Goal: Task Accomplishment & Management: Use online tool/utility

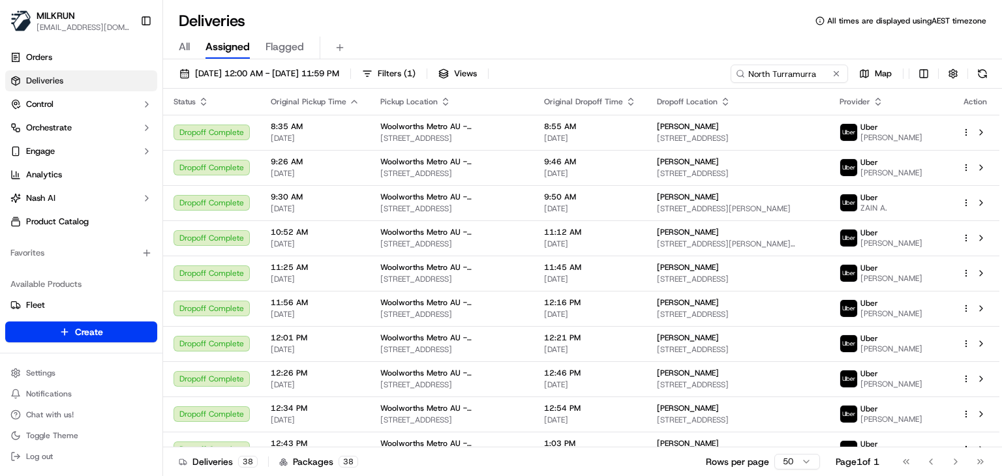
click at [798, 72] on input "North Turramurra" at bounding box center [788, 74] width 117 height 18
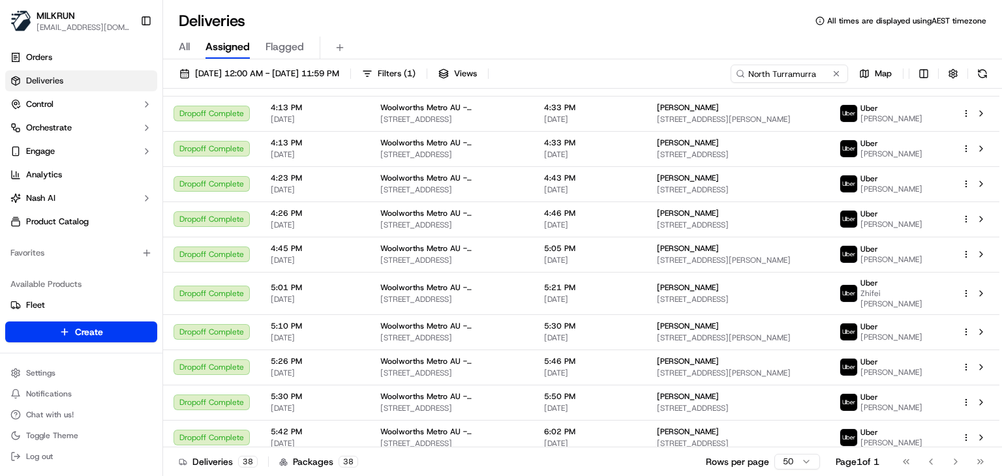
click at [798, 72] on input "North Turramurra" at bounding box center [788, 74] width 117 height 18
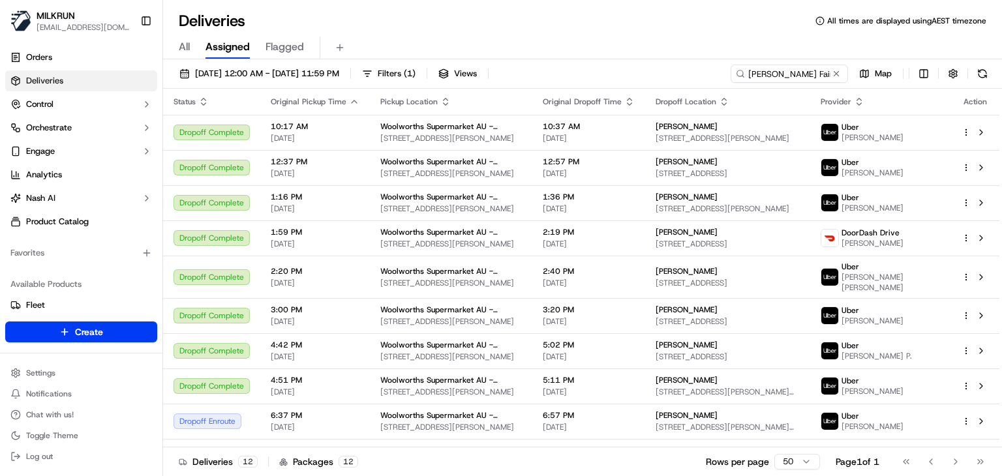
click at [611, 40] on div "All Assigned Flagged" at bounding box center [582, 48] width 839 height 23
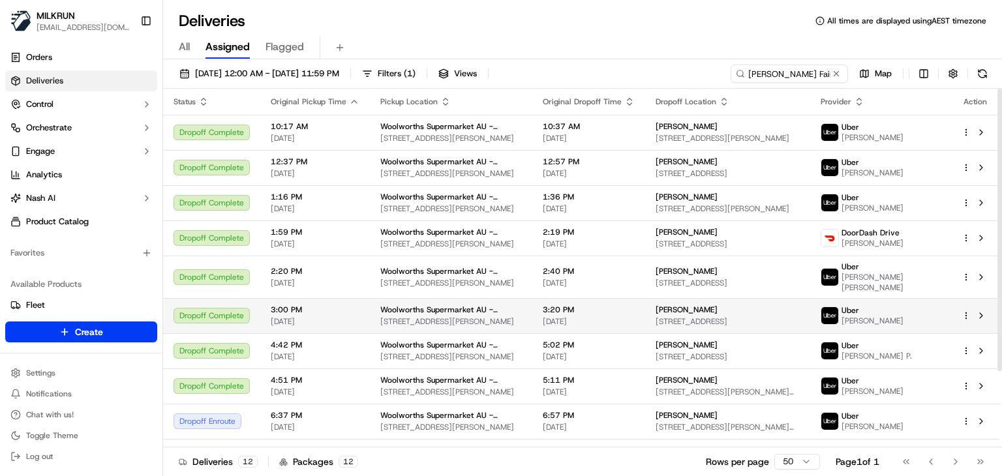
scroll to position [97, 0]
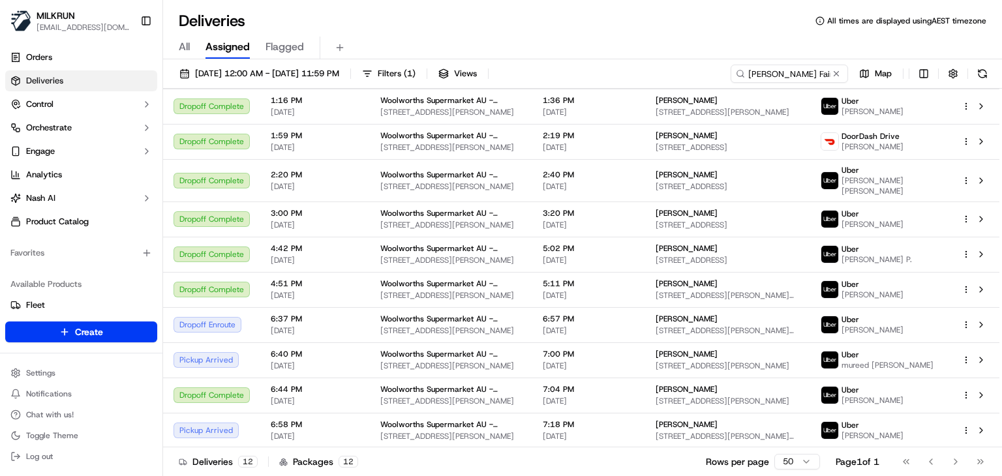
click at [656, 462] on div "Deliveries 12 Packages 12 Rows per page 50 Page 1 of 1 Go to first page Go to p…" at bounding box center [582, 461] width 839 height 29
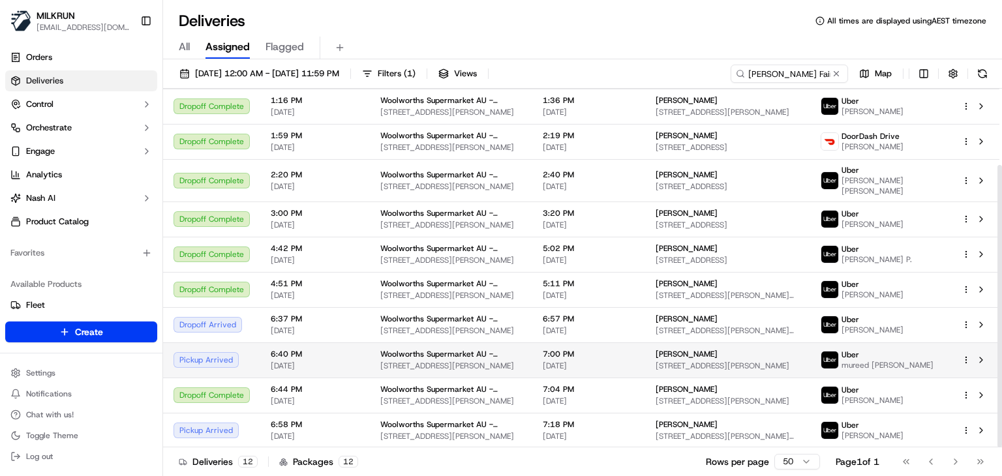
drag, startPoint x: 702, startPoint y: 353, endPoint x: 634, endPoint y: 355, distance: 68.5
click at [645, 355] on td "Tamara Brindley 25 Casuarina St, Eaton, WA 6232, AU" at bounding box center [727, 359] width 165 height 35
copy span "Tamara Brindley"
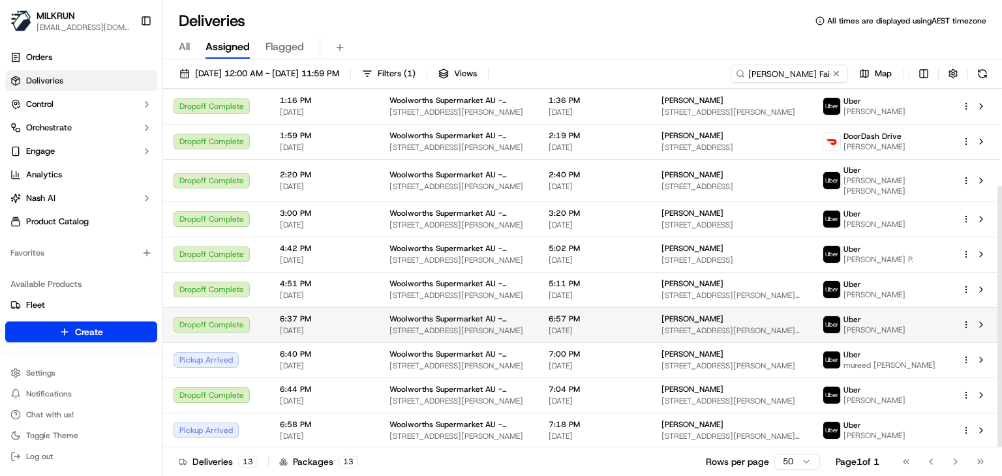
scroll to position [132, 0]
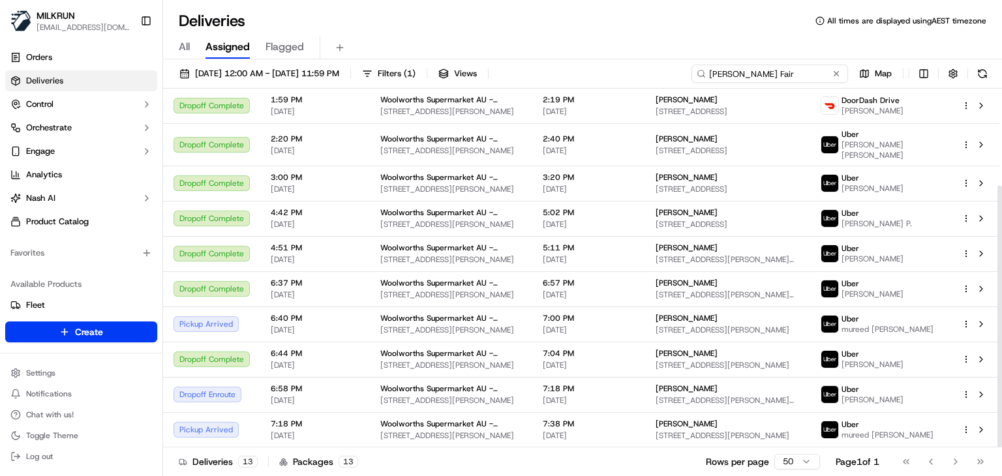
click at [797, 76] on input "Eaton Fair" at bounding box center [769, 74] width 156 height 18
paste input "Invercargill"
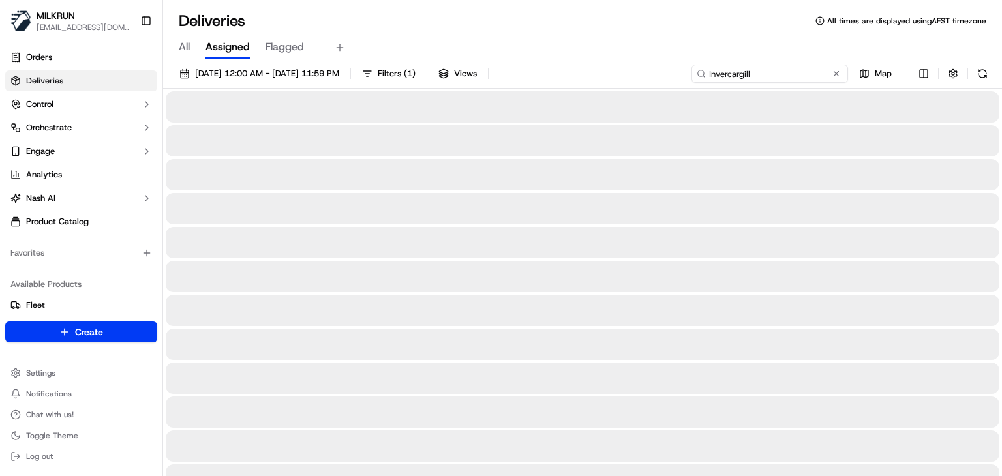
click at [797, 76] on input "Invercargill" at bounding box center [769, 74] width 156 height 18
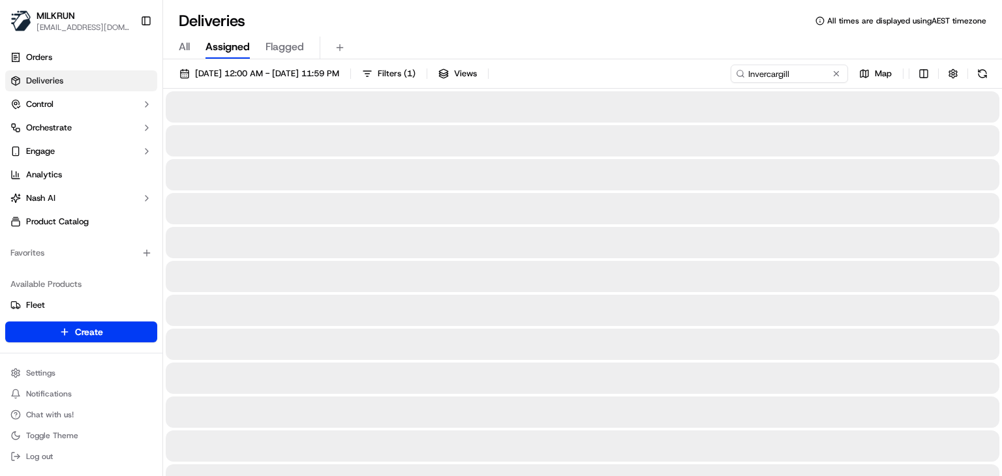
click at [713, 35] on div "All Assigned Flagged" at bounding box center [582, 45] width 839 height 28
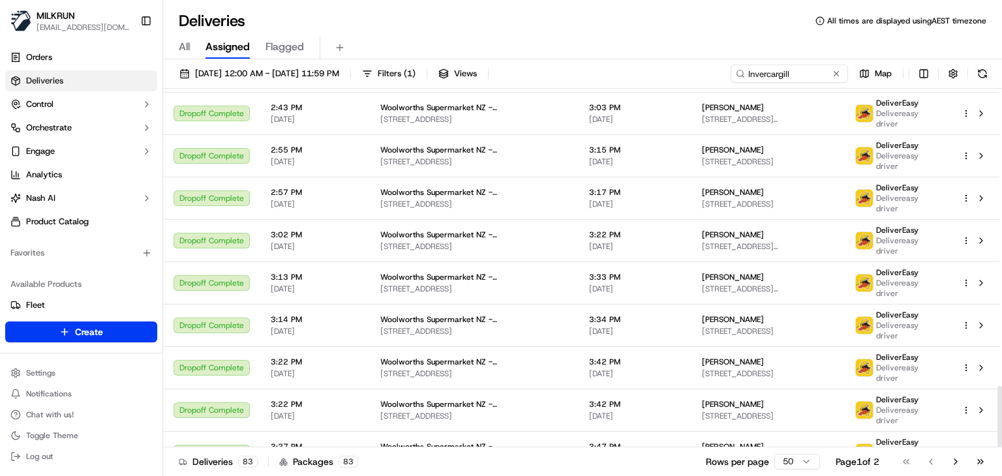
scroll to position [1731, 0]
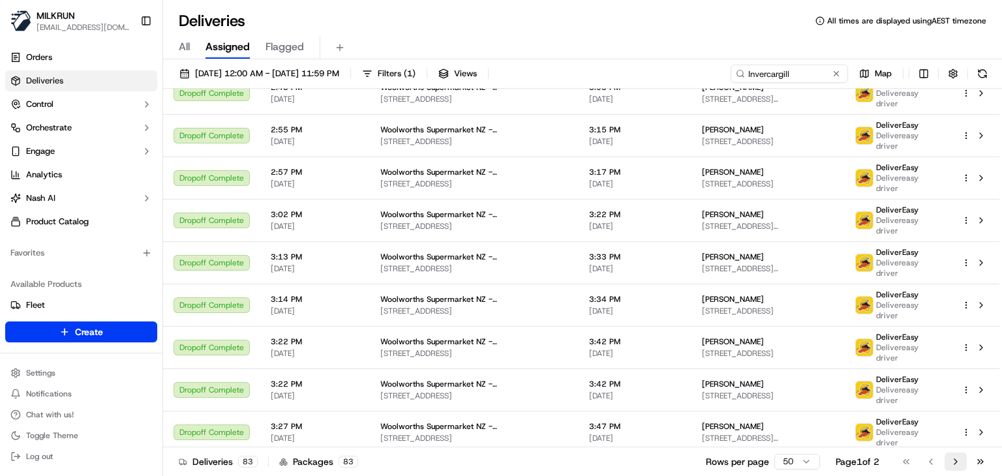
click at [960, 462] on button "Go to next page" at bounding box center [955, 462] width 22 height 18
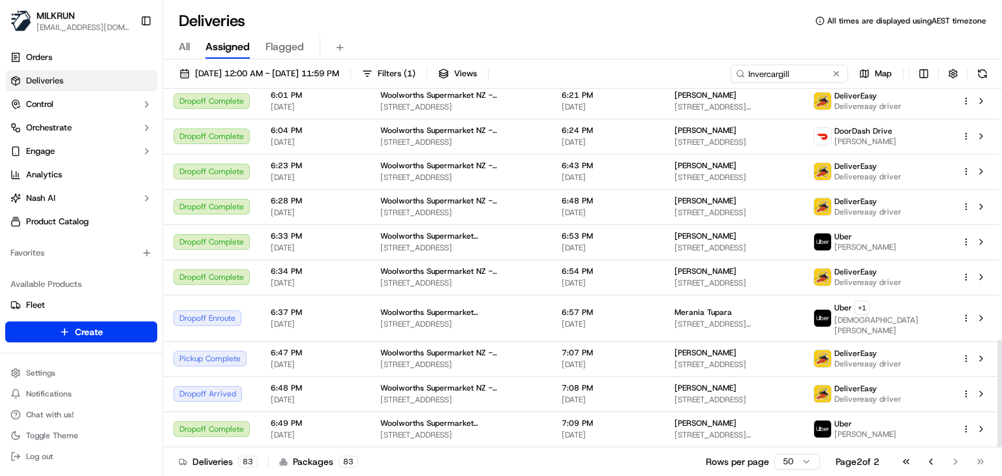
scroll to position [837, 0]
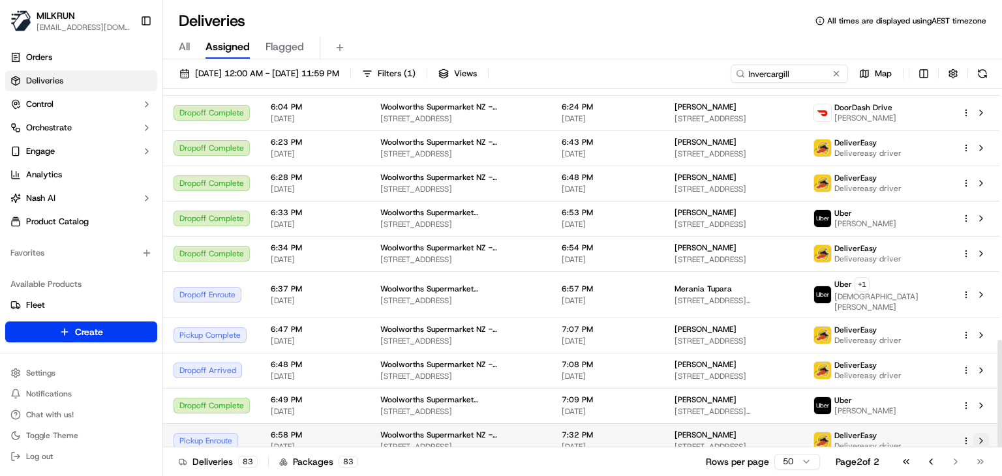
click at [975, 433] on button at bounding box center [981, 441] width 16 height 16
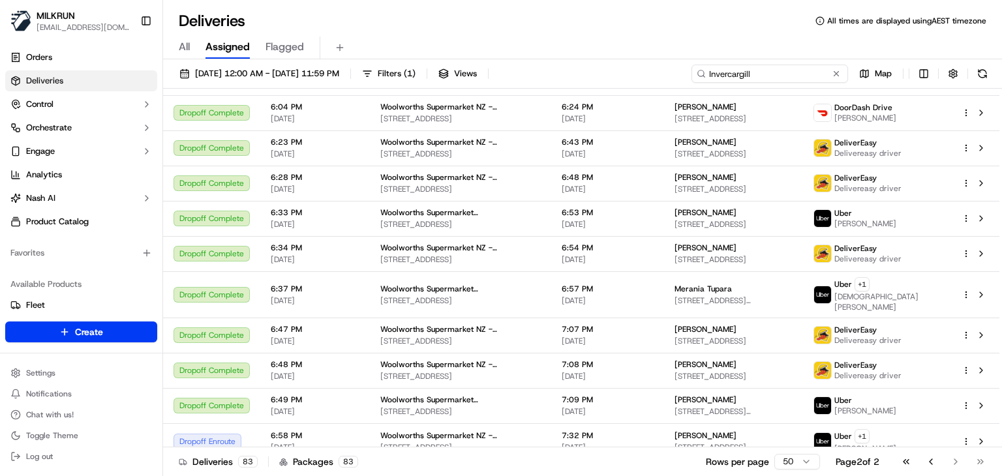
click at [794, 78] on input "Invercargill" at bounding box center [769, 74] width 156 height 18
paste input "St Kilda West CNV"
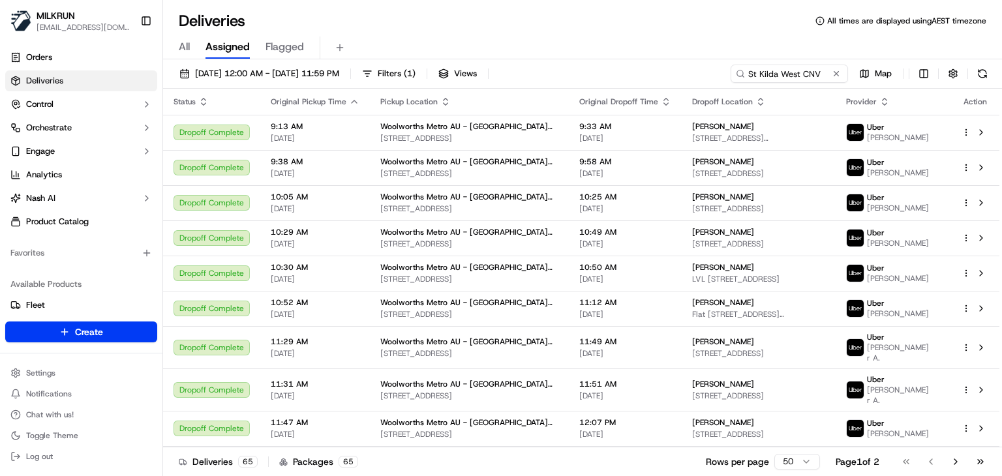
click at [586, 35] on div "All Assigned Flagged" at bounding box center [582, 45] width 839 height 28
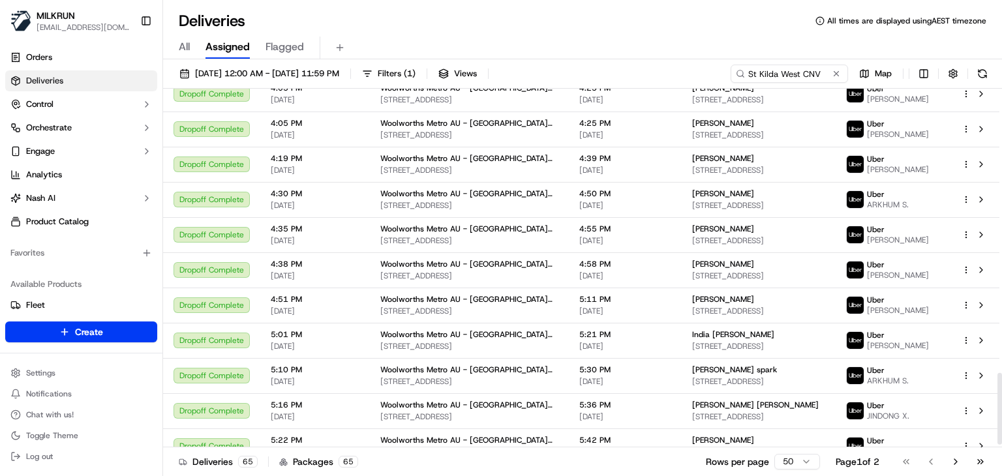
scroll to position [1442, 0]
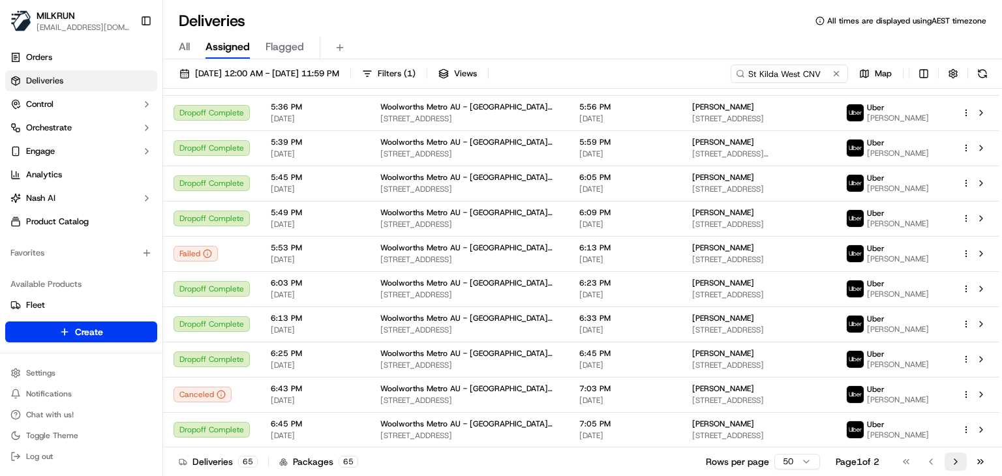
click at [953, 465] on button "Go to next page" at bounding box center [955, 462] width 22 height 18
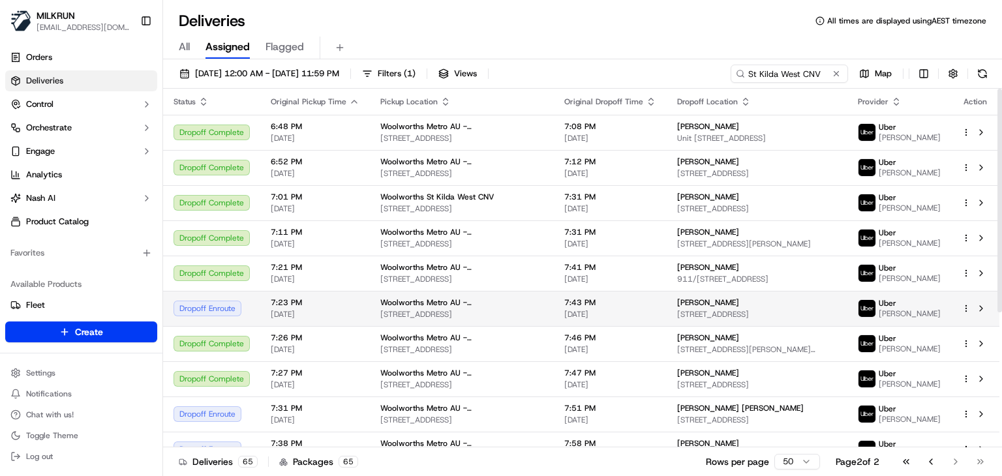
scroll to position [216, 0]
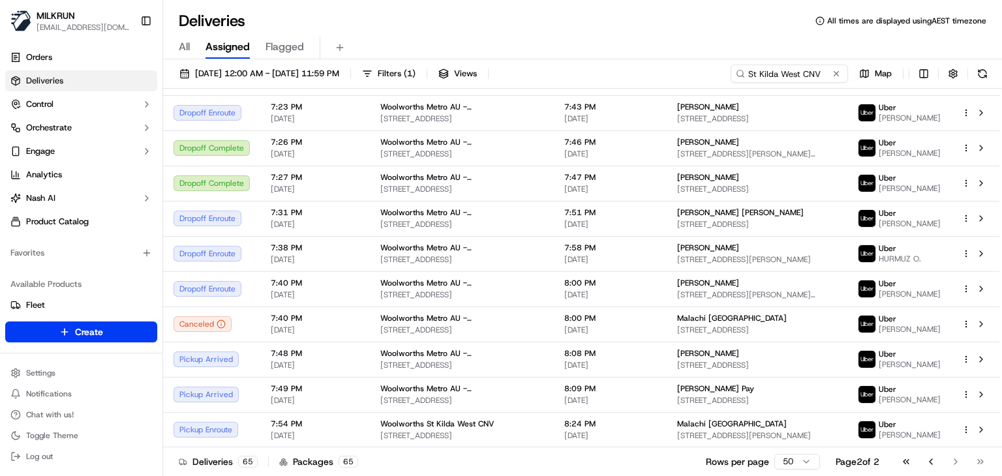
click at [464, 42] on div "All Assigned Flagged" at bounding box center [582, 48] width 839 height 23
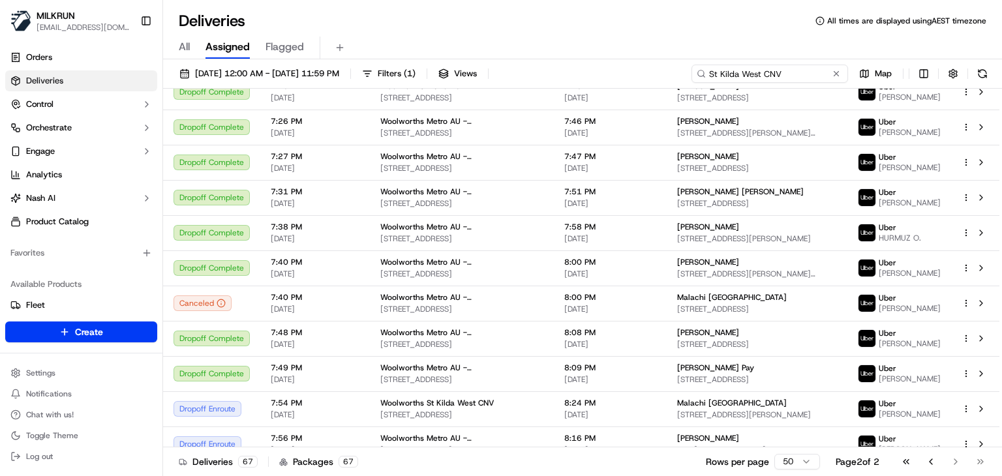
click at [789, 68] on input "St Kilda West CNV" at bounding box center [769, 74] width 156 height 18
paste input "Hawker"
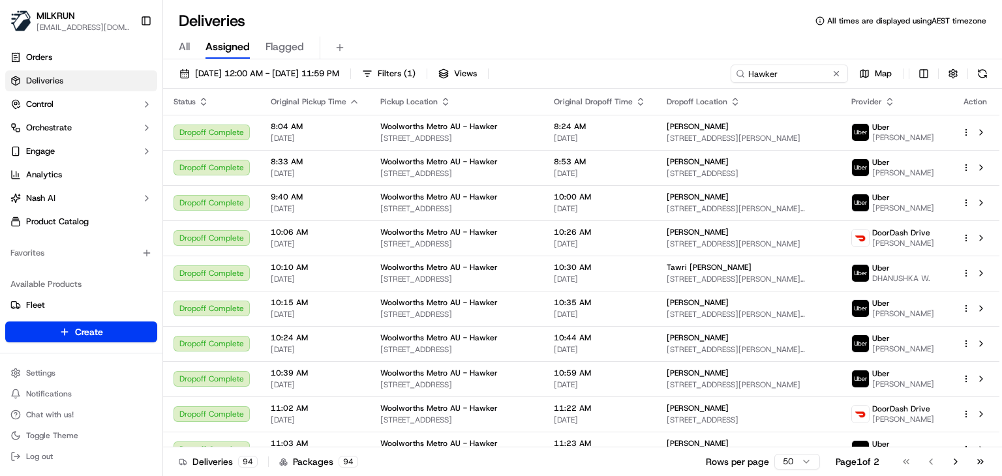
click at [661, 24] on div "Deliveries All times are displayed using AEST timezone" at bounding box center [582, 20] width 839 height 21
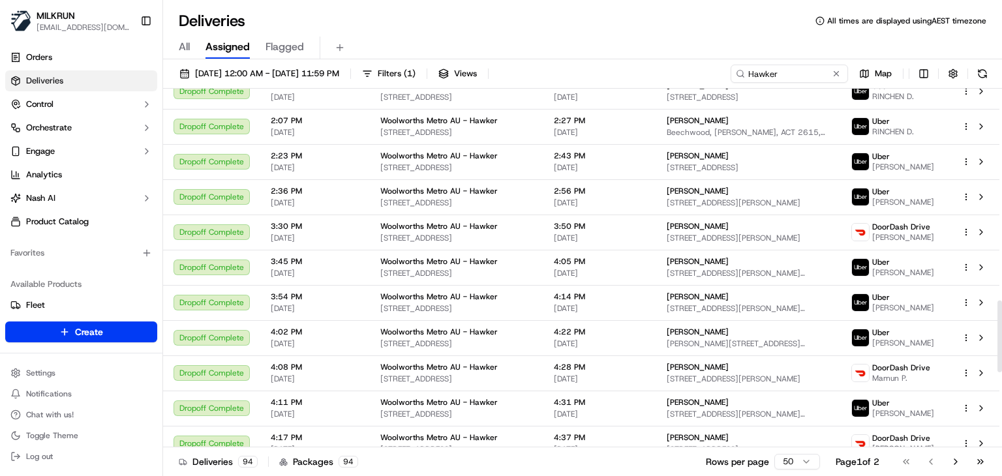
scroll to position [1442, 0]
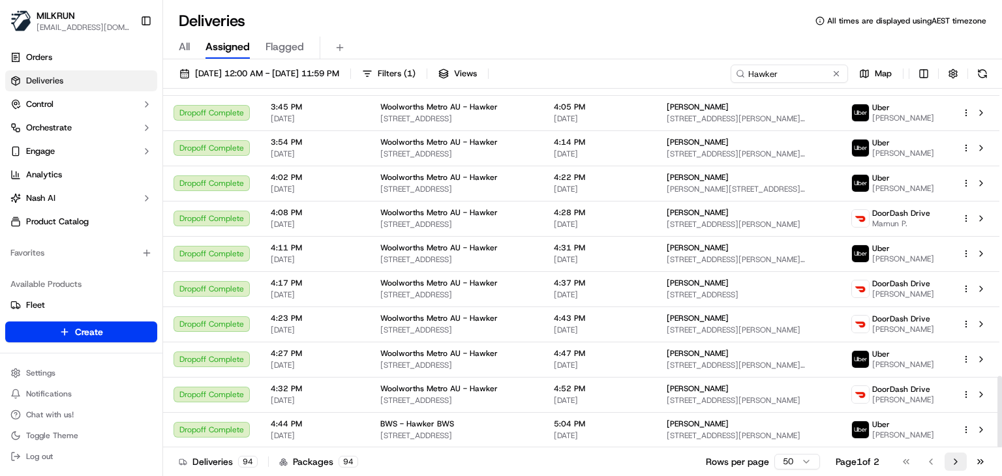
click at [955, 462] on button "Go to next page" at bounding box center [955, 462] width 22 height 18
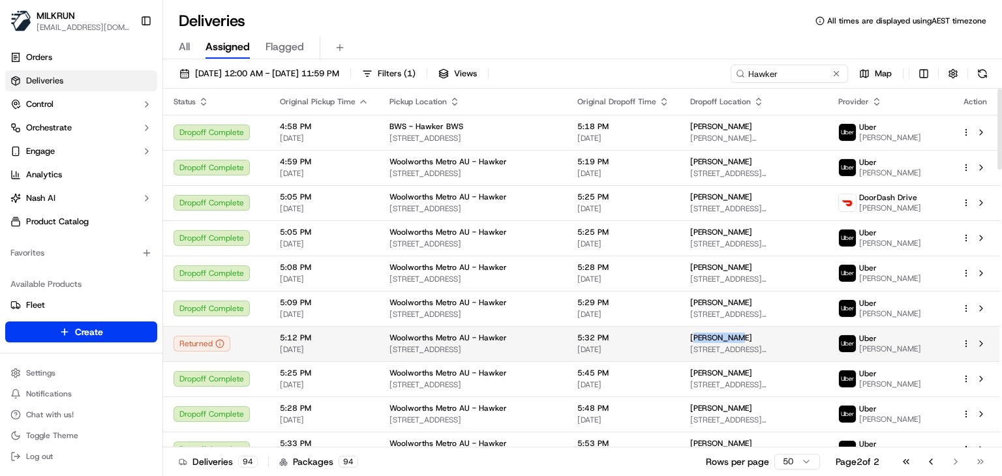
drag, startPoint x: 706, startPoint y: 338, endPoint x: 659, endPoint y: 337, distance: 47.0
click at [690, 337] on div "Sarah Grove" at bounding box center [753, 338] width 127 height 10
copy span "Sarah Grove"
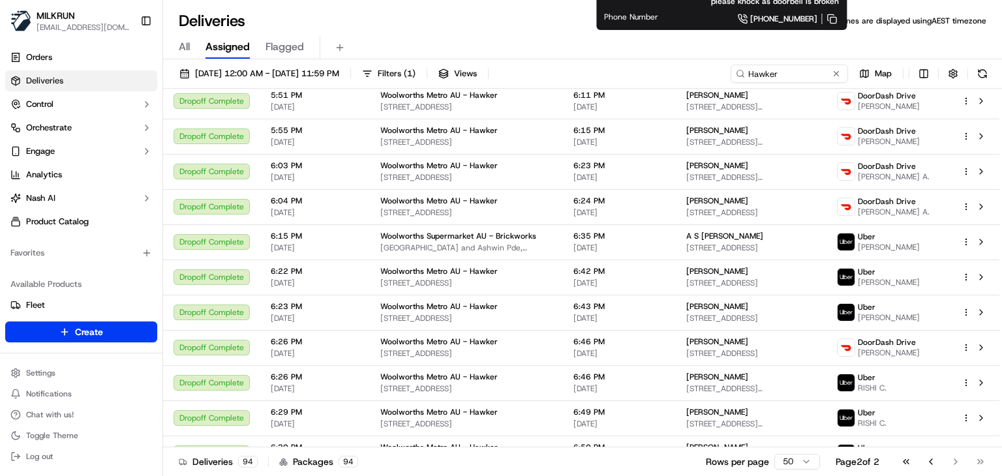
scroll to position [443, 0]
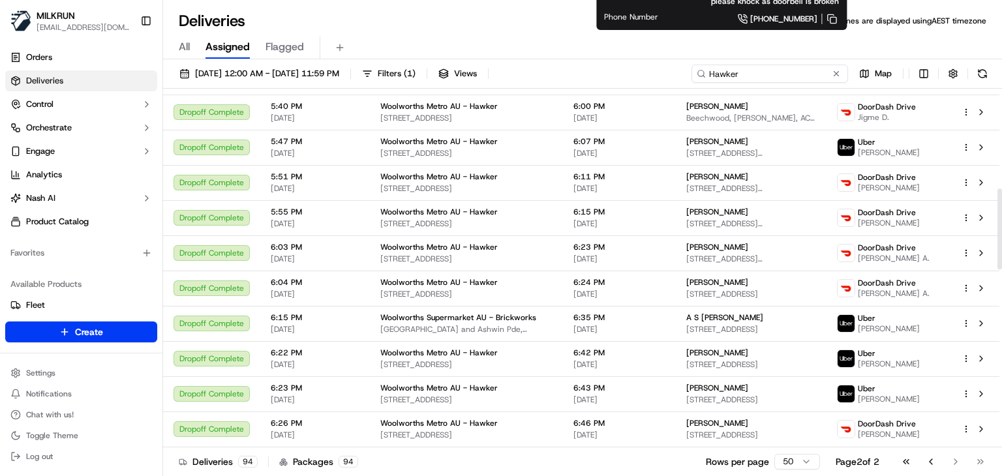
click at [805, 65] on input "Hawker" at bounding box center [769, 74] width 156 height 18
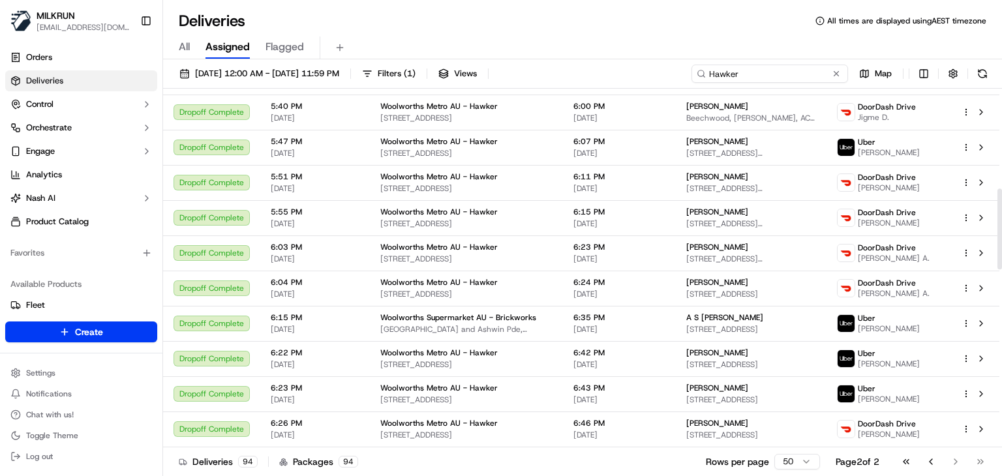
click at [805, 65] on input "Hawker" at bounding box center [769, 74] width 156 height 18
paste input "Tarneit Gardens"
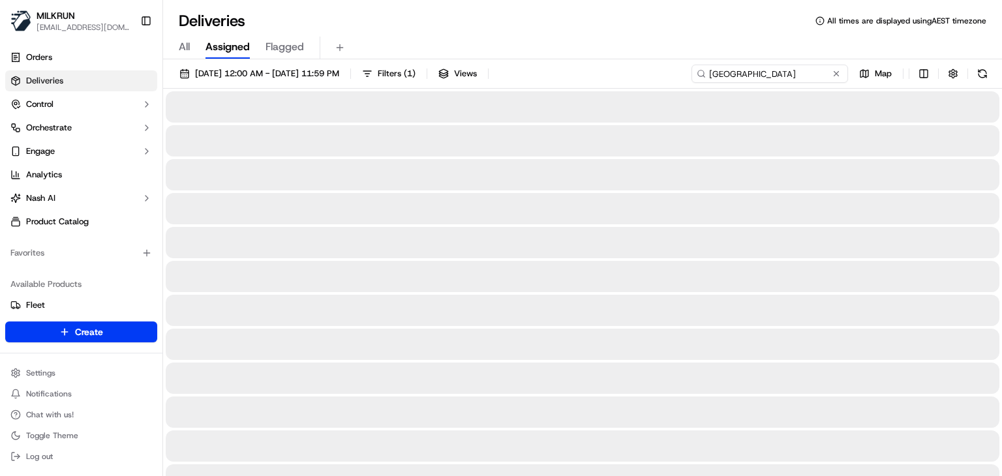
type input "Tarneit Gardens"
click at [522, 38] on div "All Assigned Flagged" at bounding box center [582, 48] width 839 height 23
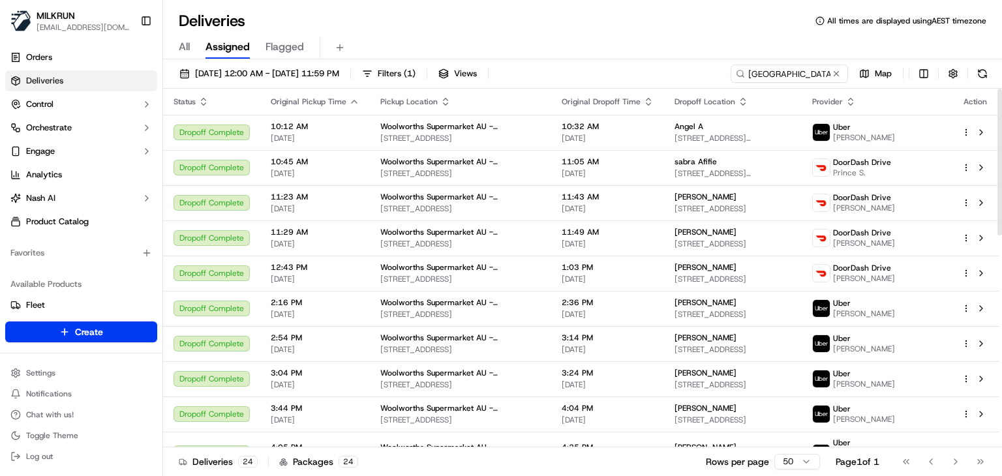
click at [540, 34] on div "All Assigned Flagged" at bounding box center [582, 45] width 839 height 28
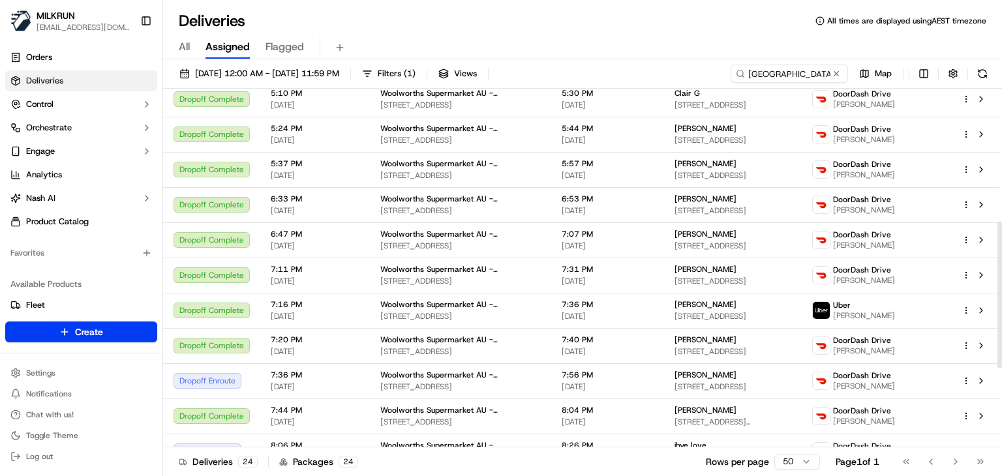
scroll to position [519, 0]
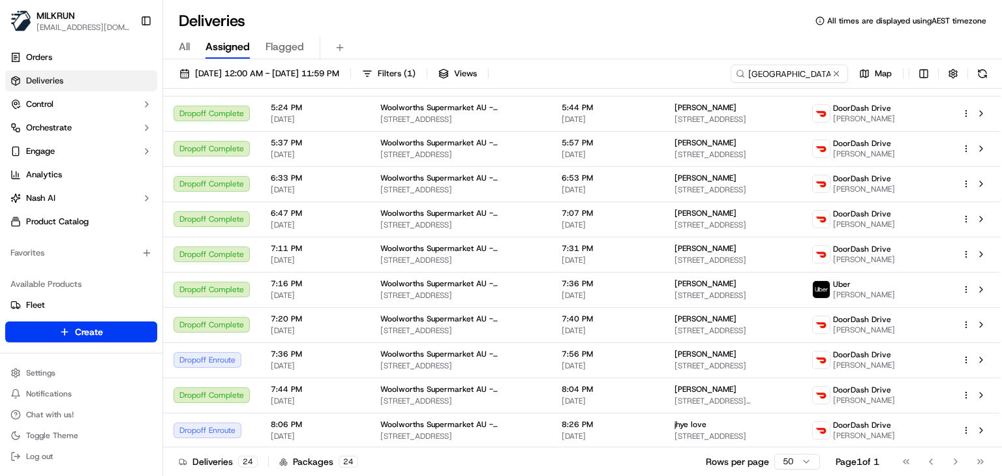
click at [558, 24] on div "Deliveries All times are displayed using AEST timezone" at bounding box center [582, 20] width 839 height 21
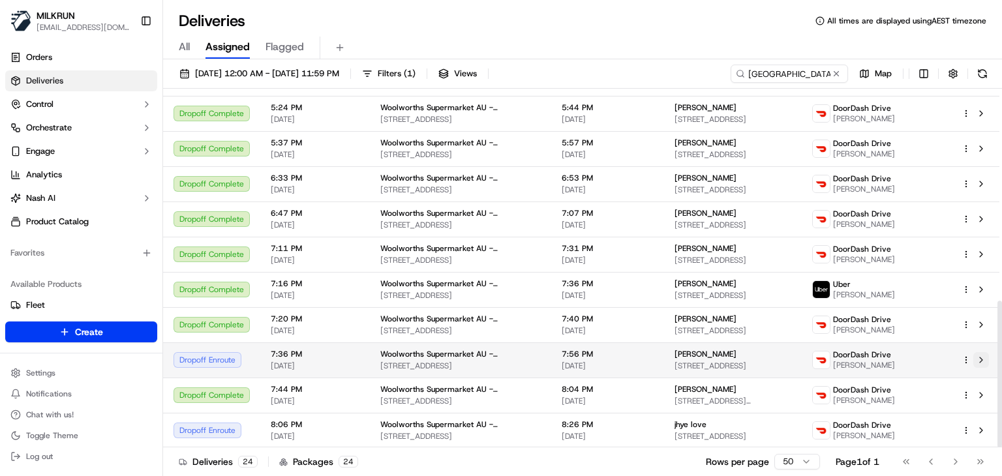
click at [983, 363] on button at bounding box center [981, 360] width 16 height 16
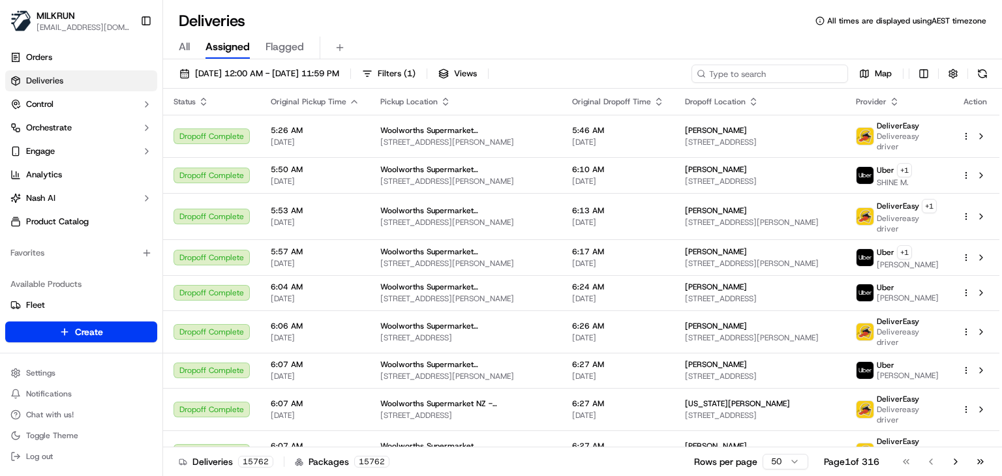
click at [780, 75] on input at bounding box center [769, 74] width 156 height 18
paste input "Caulfield South"
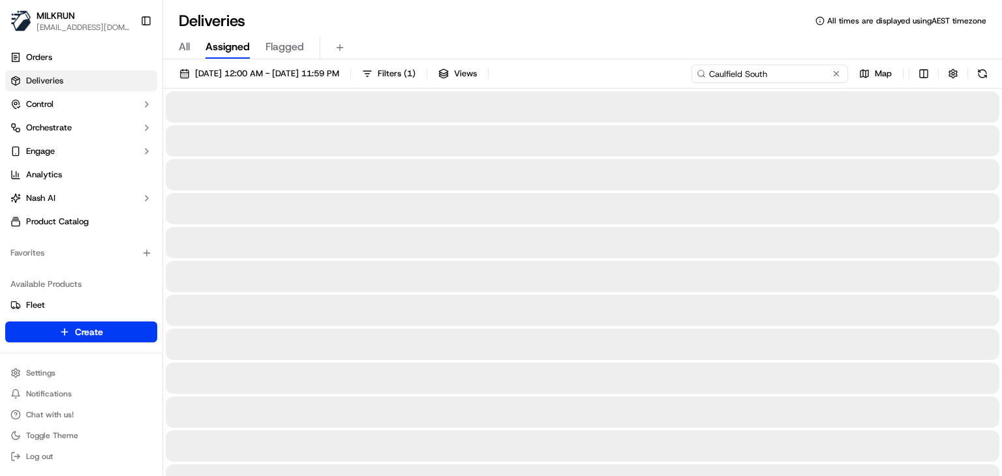
type input "Caulfield South"
click at [655, 23] on div "Deliveries All times are displayed using AEST timezone" at bounding box center [582, 20] width 839 height 21
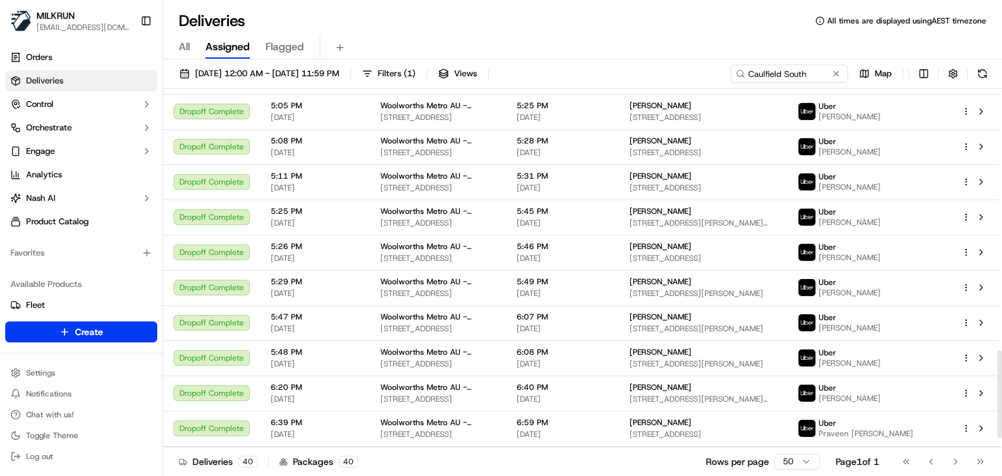
scroll to position [1104, 0]
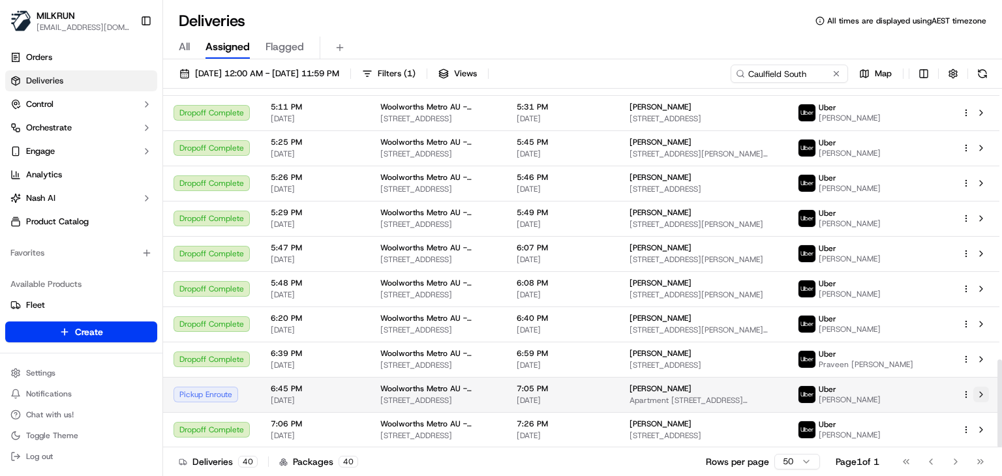
click at [983, 395] on button at bounding box center [981, 395] width 16 height 16
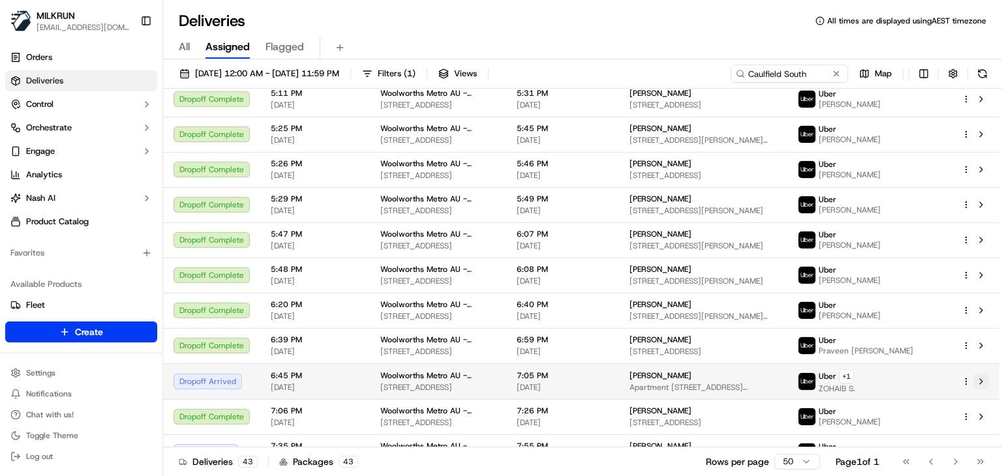
scroll to position [1090, 0]
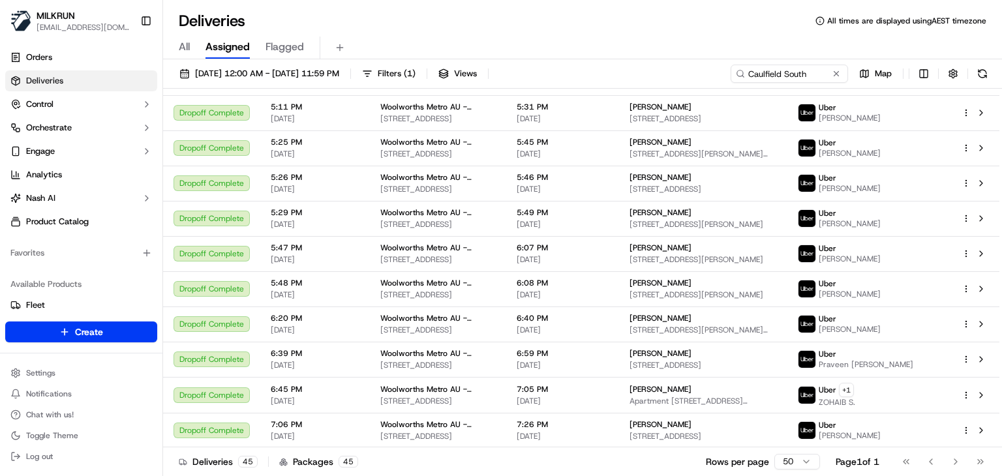
click at [643, 16] on div "Deliveries All times are displayed using AEST timezone" at bounding box center [582, 20] width 839 height 21
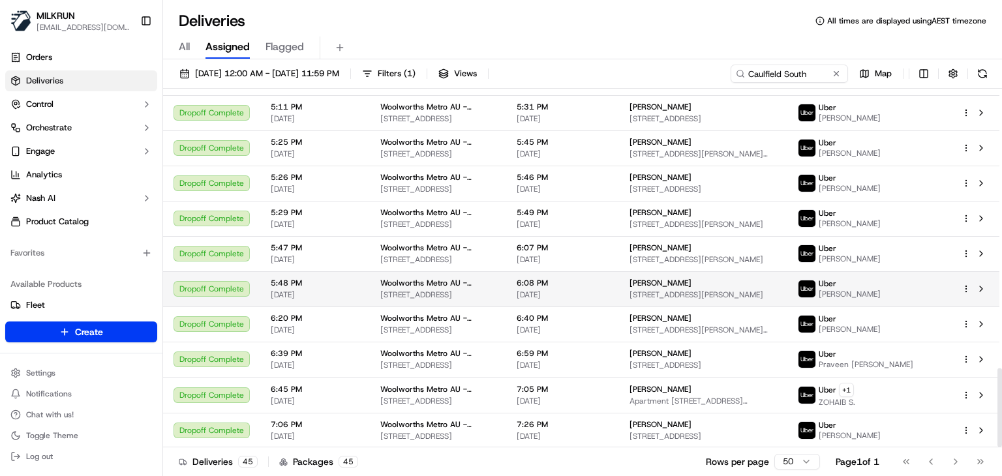
scroll to position [1266, 0]
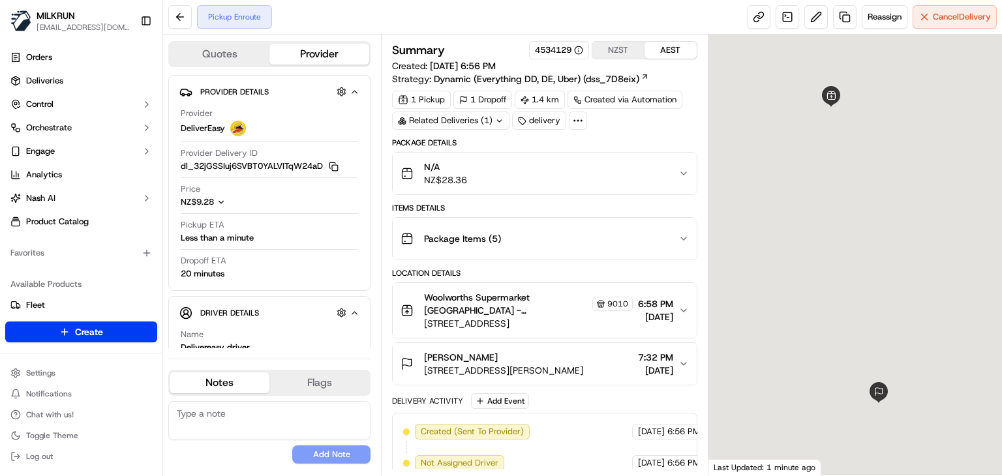
scroll to position [135, 0]
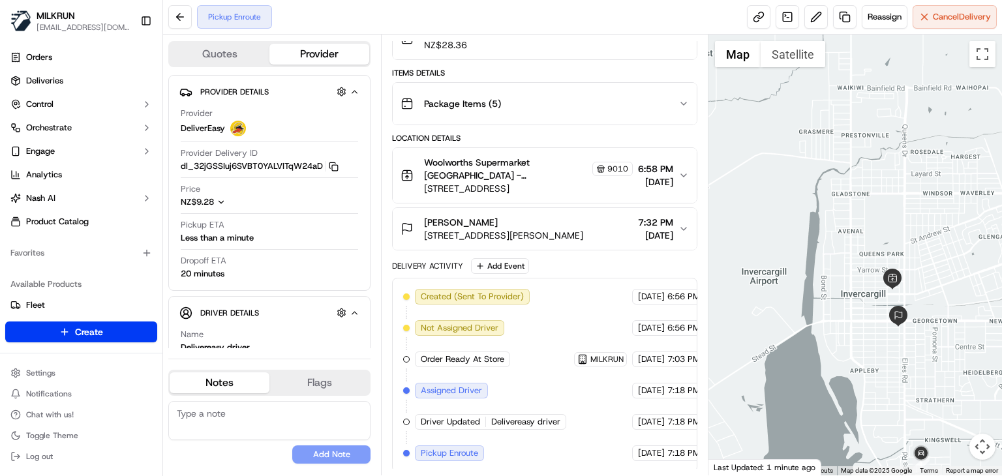
drag, startPoint x: 890, startPoint y: 395, endPoint x: 790, endPoint y: 334, distance: 117.1
click at [790, 334] on div at bounding box center [854, 255] width 293 height 441
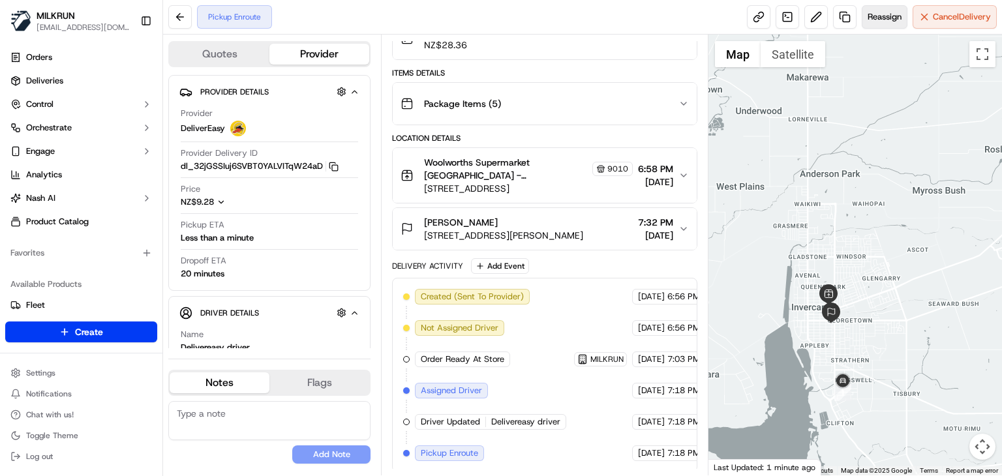
click at [878, 13] on span "Reassign" at bounding box center [884, 17] width 34 height 12
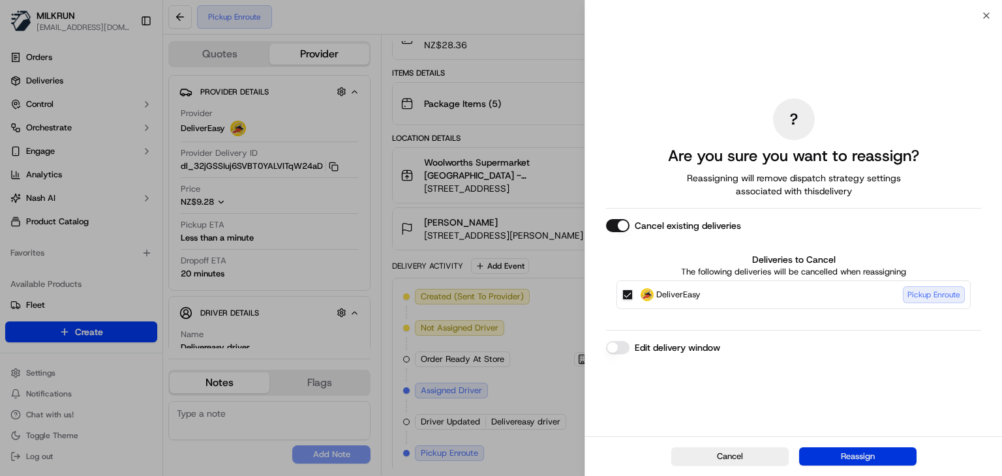
click at [829, 461] on button "Reassign" at bounding box center [857, 456] width 117 height 18
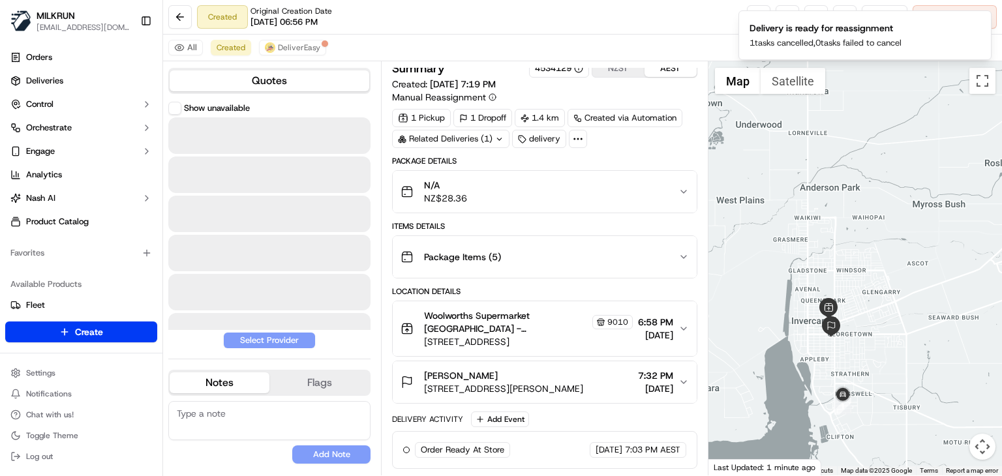
scroll to position [7, 0]
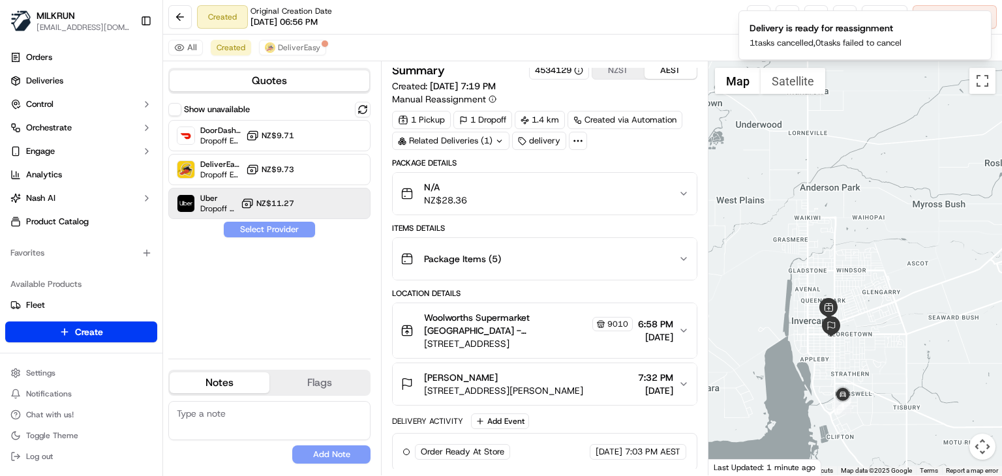
click at [282, 207] on span "NZ$11.27" at bounding box center [275, 203] width 38 height 10
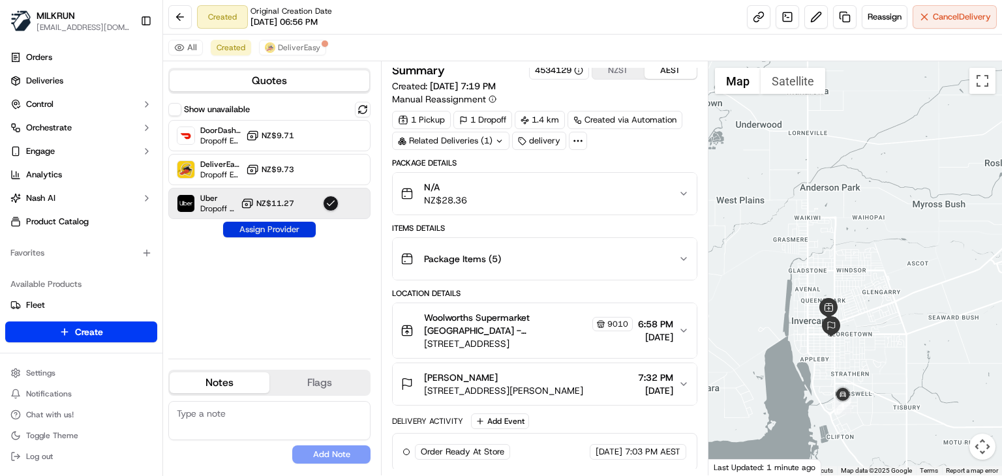
click at [290, 230] on button "Assign Provider" at bounding box center [269, 230] width 93 height 16
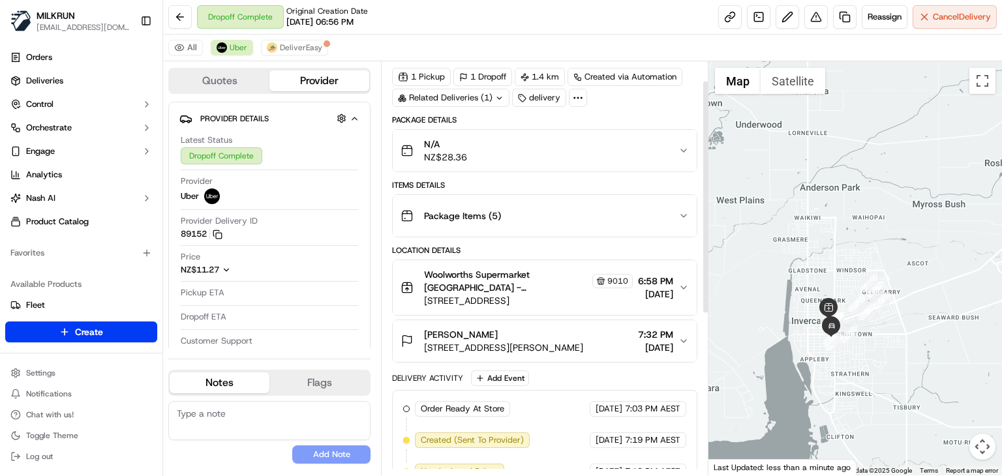
scroll to position [0, 0]
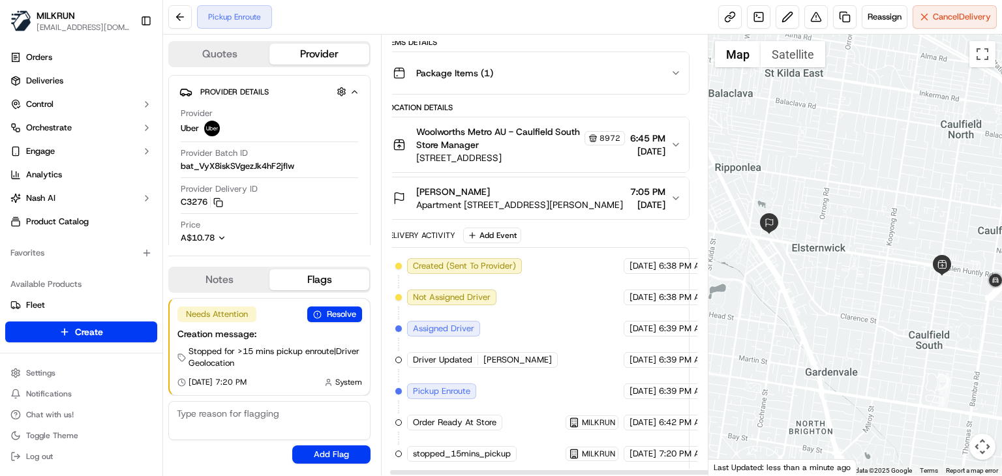
scroll to position [166, 22]
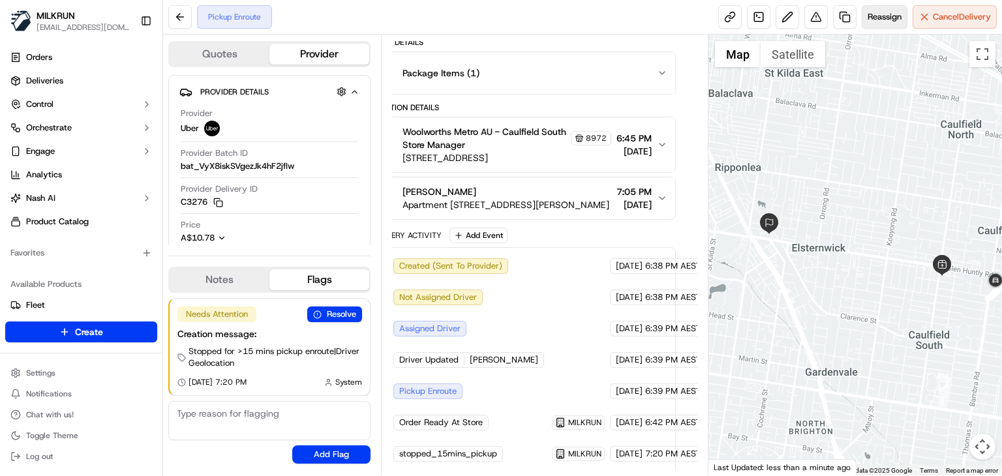
click at [882, 20] on span "Reassign" at bounding box center [884, 17] width 34 height 12
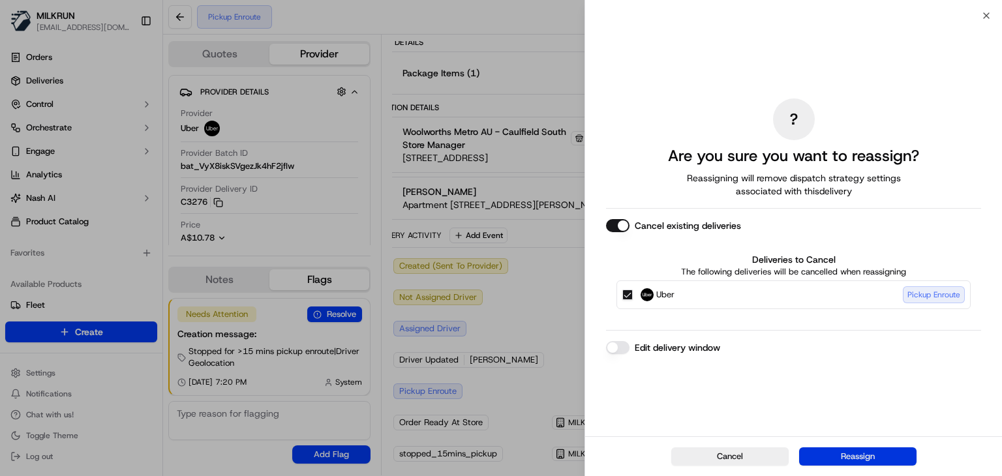
click at [869, 453] on button "Reassign" at bounding box center [857, 456] width 117 height 18
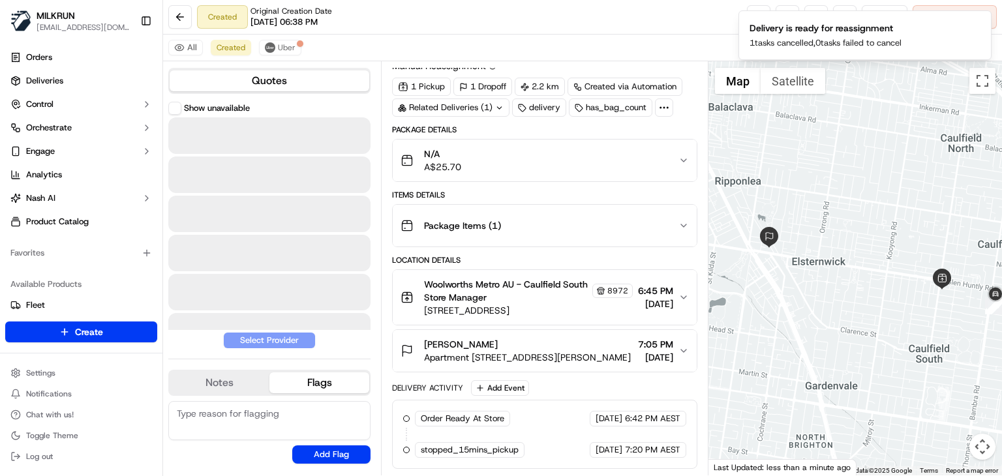
scroll to position [37, 0]
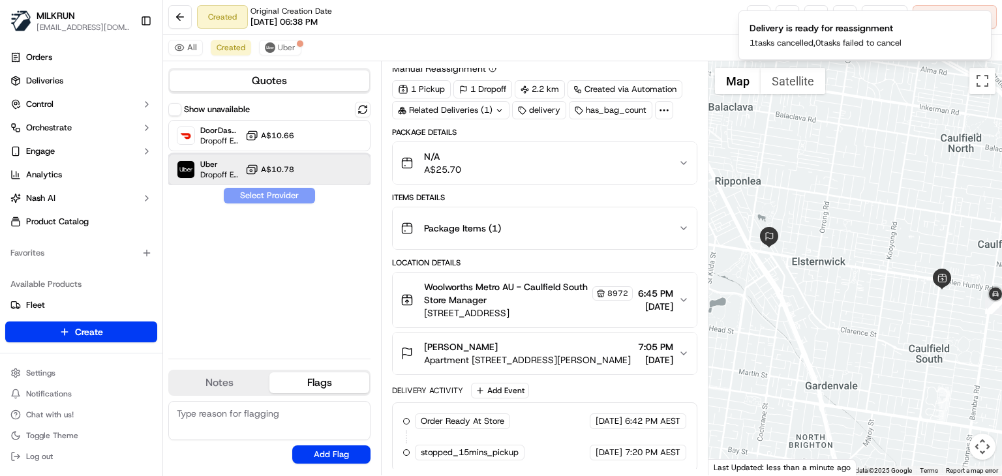
click at [299, 163] on div "Uber Dropoff ETA 22 minutes A$10.78" at bounding box center [269, 169] width 202 height 31
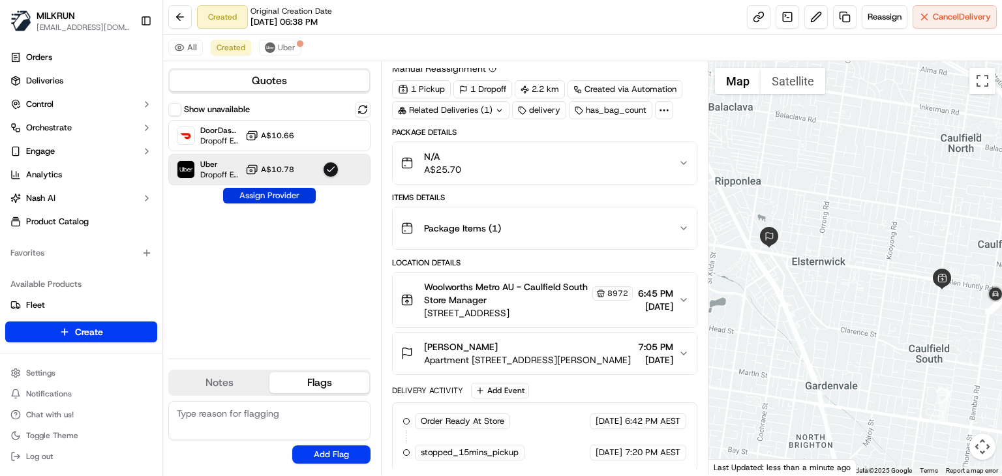
click at [288, 194] on button "Assign Provider" at bounding box center [269, 196] width 93 height 16
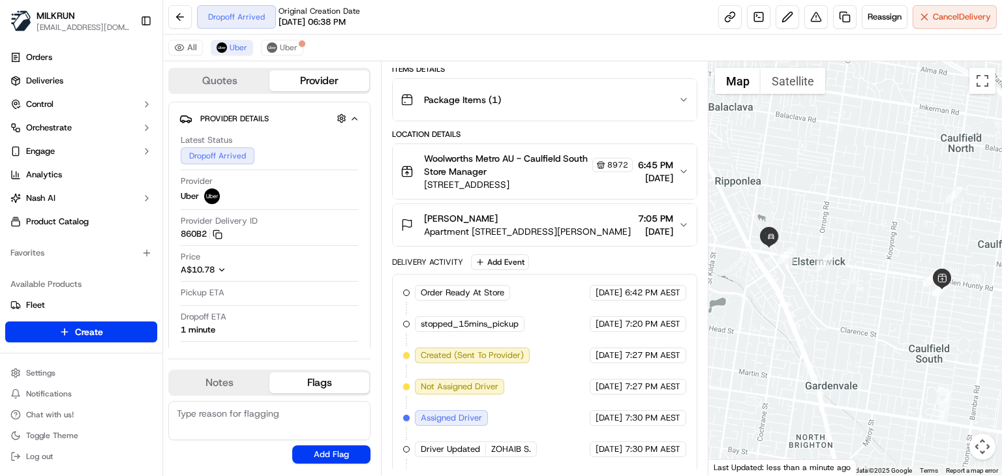
scroll to position [0, 0]
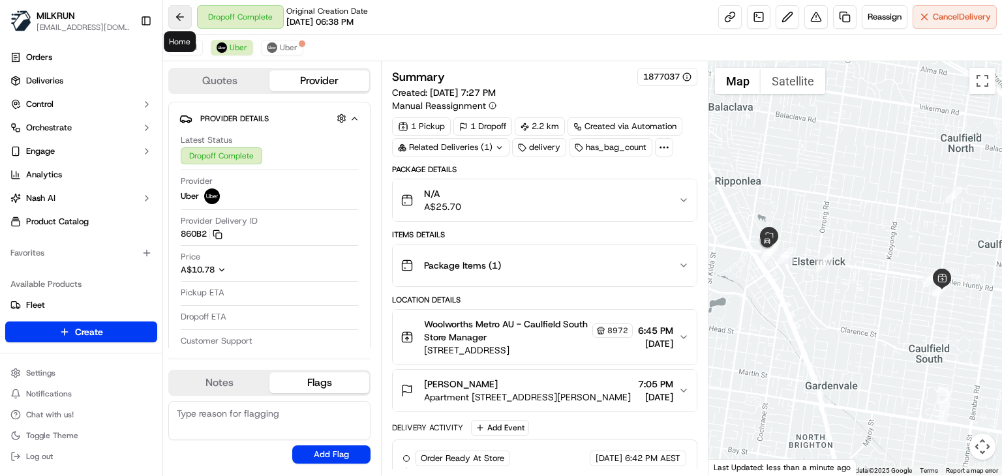
click at [183, 16] on button at bounding box center [179, 16] width 23 height 23
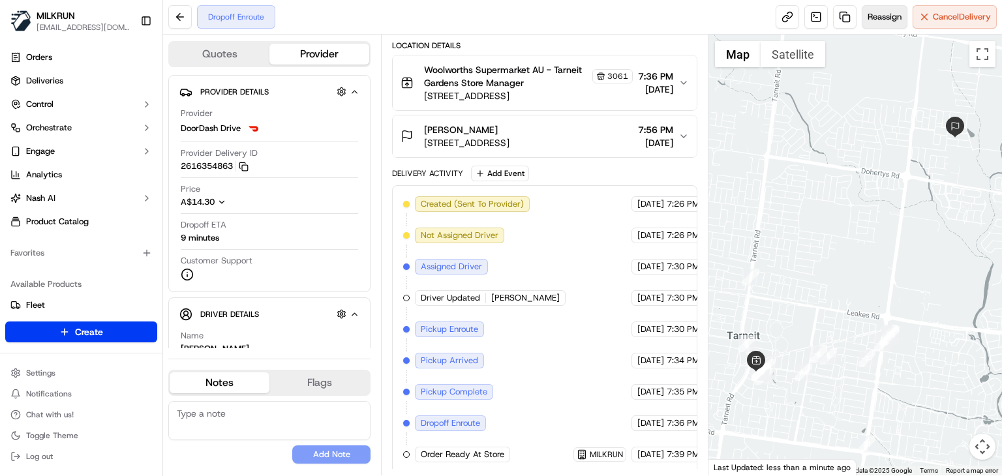
click at [875, 14] on span "Reassign" at bounding box center [884, 17] width 34 height 12
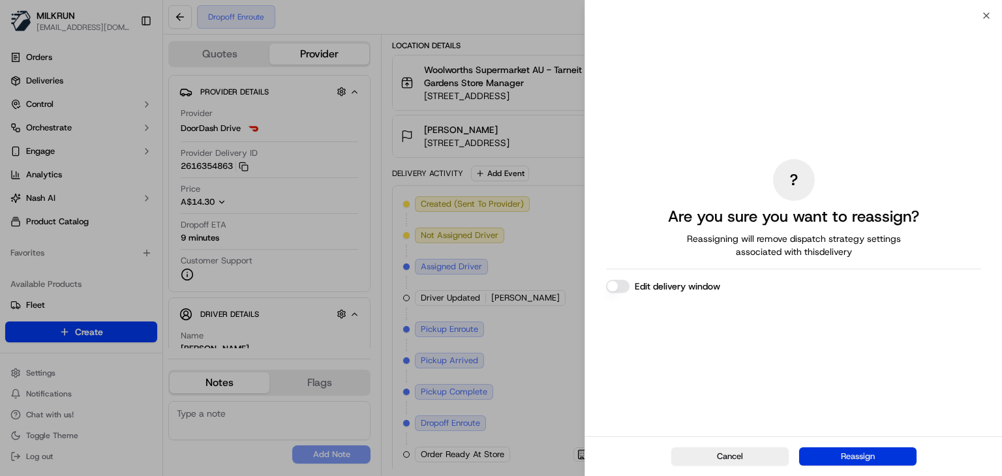
click at [851, 454] on button "Reassign" at bounding box center [857, 456] width 117 height 18
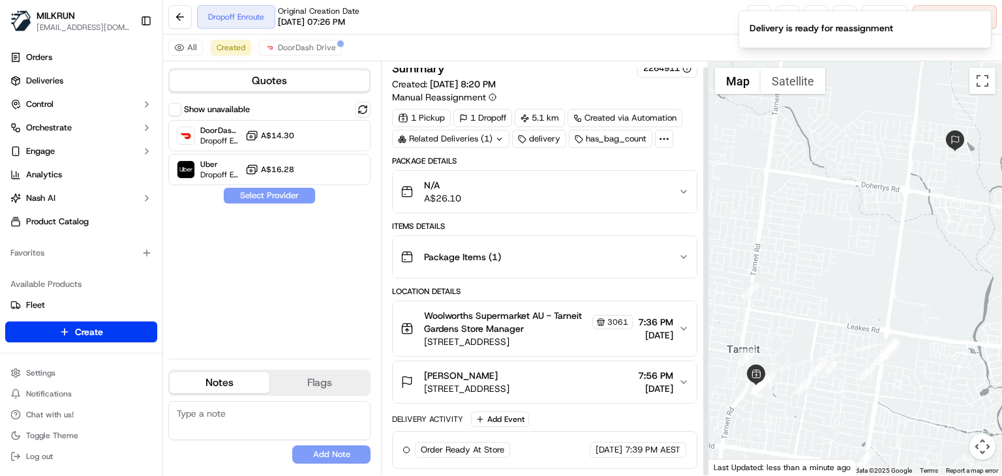
scroll to position [7, 0]
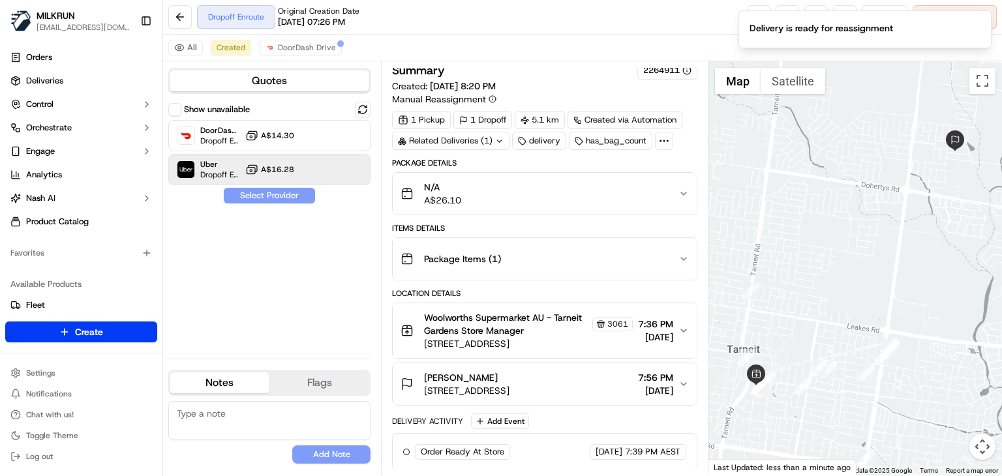
click at [268, 165] on span "A$16.28" at bounding box center [277, 169] width 33 height 10
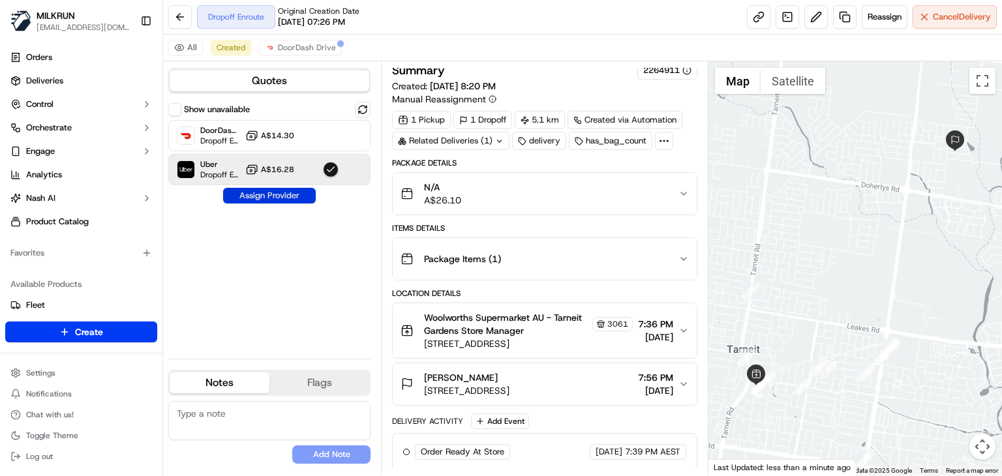
click at [282, 190] on button "Assign Provider" at bounding box center [269, 196] width 93 height 16
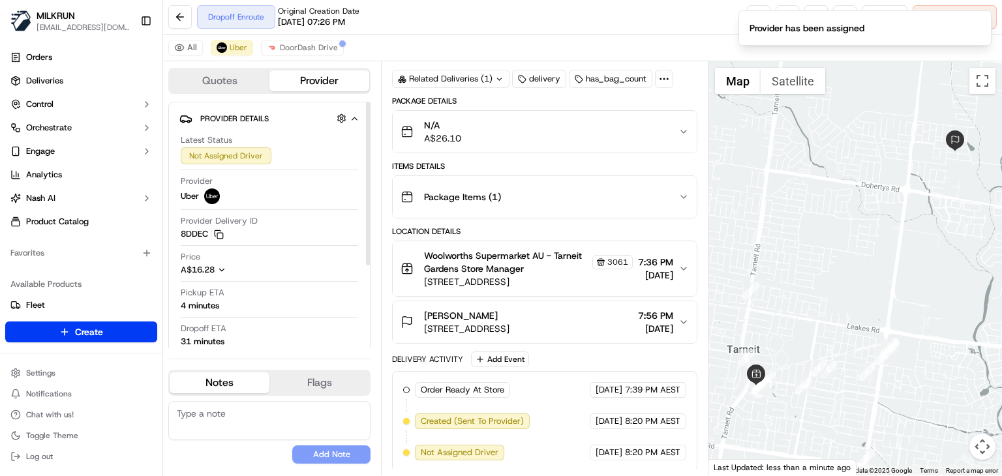
scroll to position [68, 0]
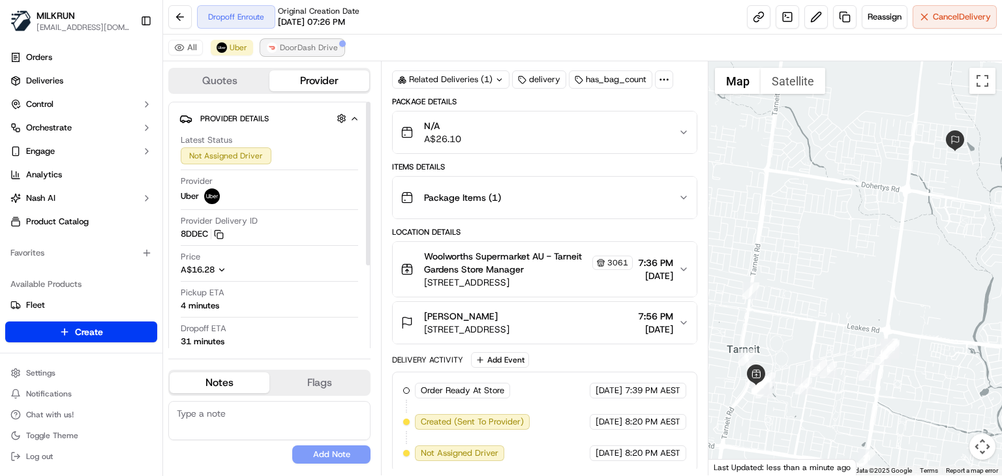
click at [292, 42] on span "DoorDash Drive" at bounding box center [309, 47] width 58 height 10
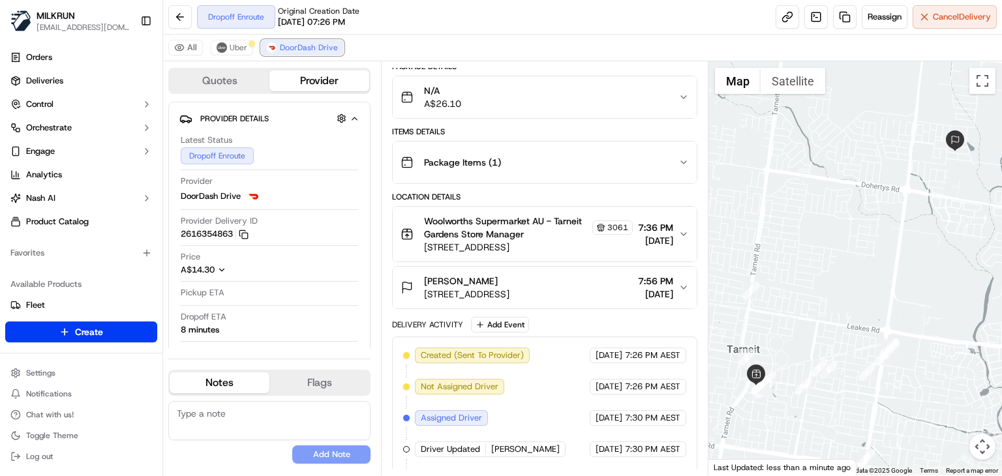
scroll to position [0, 0]
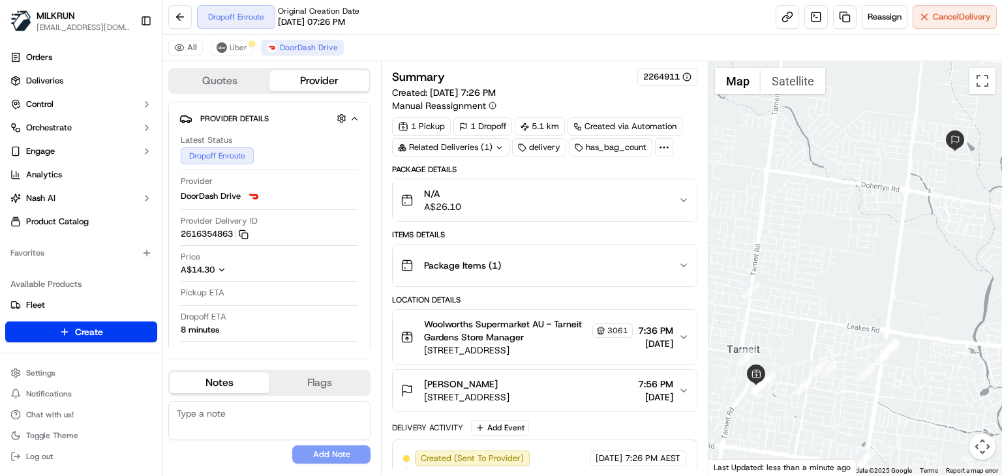
click at [501, 10] on div "Dropoff Enroute Original Creation Date [DATE] 07:26 PM Reassign Cancel Delivery" at bounding box center [582, 17] width 839 height 35
click at [238, 42] on span "Uber" at bounding box center [239, 47] width 18 height 10
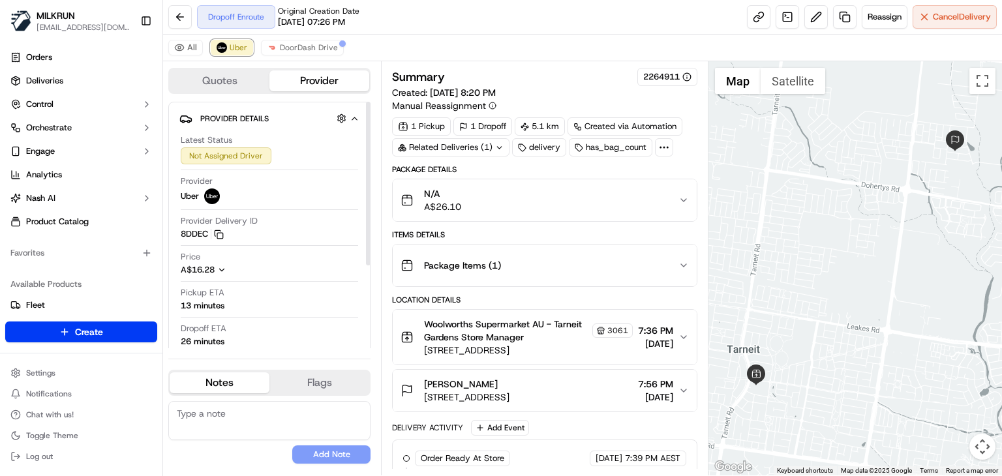
scroll to position [68, 0]
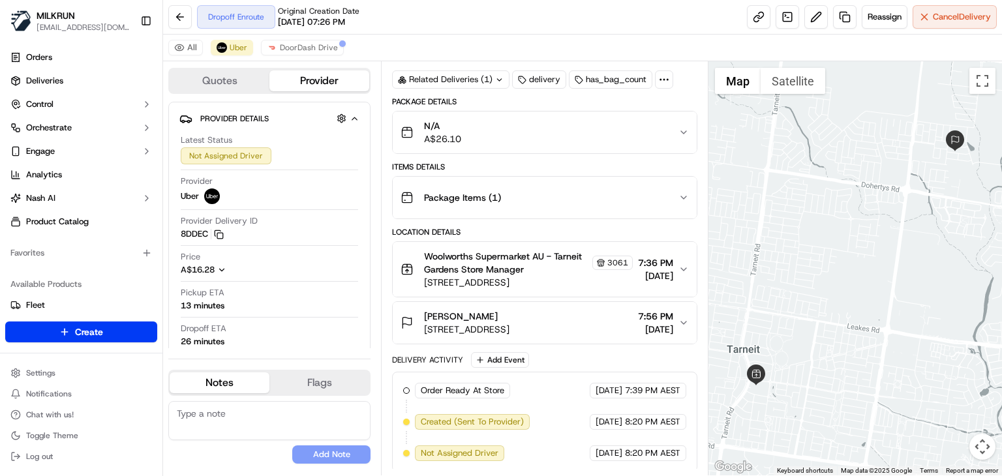
click at [549, 35] on div "All Uber DoorDash Drive" at bounding box center [582, 48] width 839 height 27
click at [295, 46] on span "DoorDash Drive" at bounding box center [309, 47] width 58 height 10
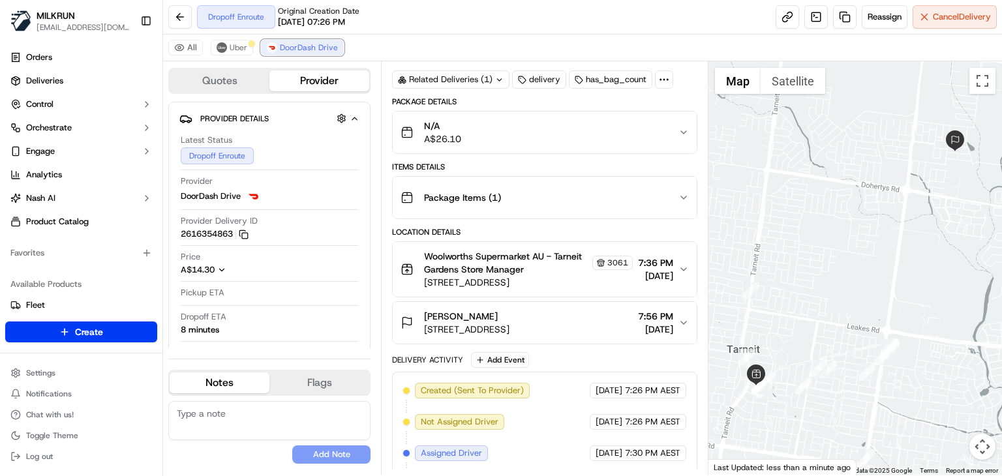
scroll to position [254, 0]
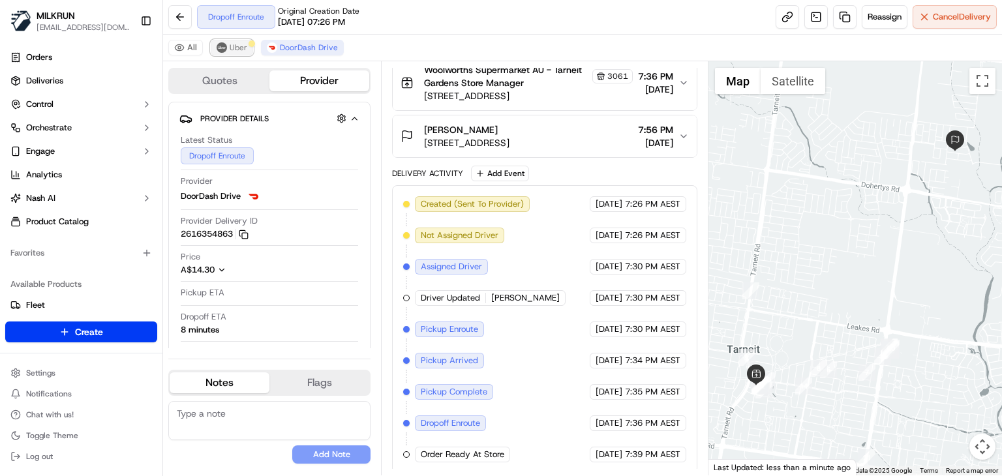
click at [234, 40] on button "Uber" at bounding box center [232, 48] width 42 height 16
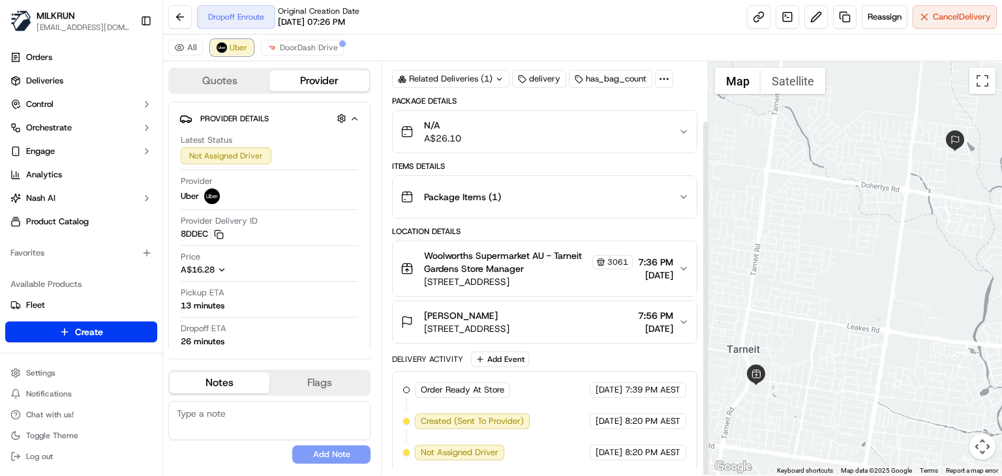
scroll to position [68, 0]
click at [308, 53] on button "DoorDash Drive" at bounding box center [302, 48] width 83 height 16
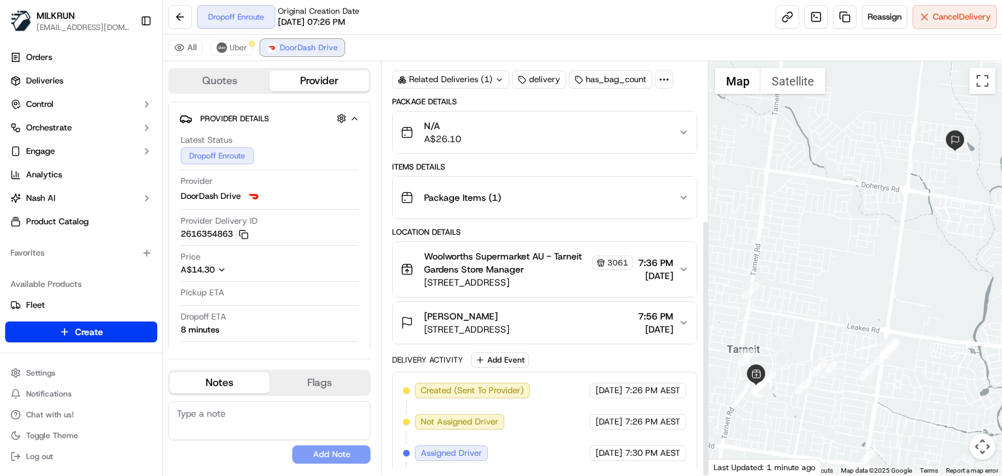
scroll to position [254, 0]
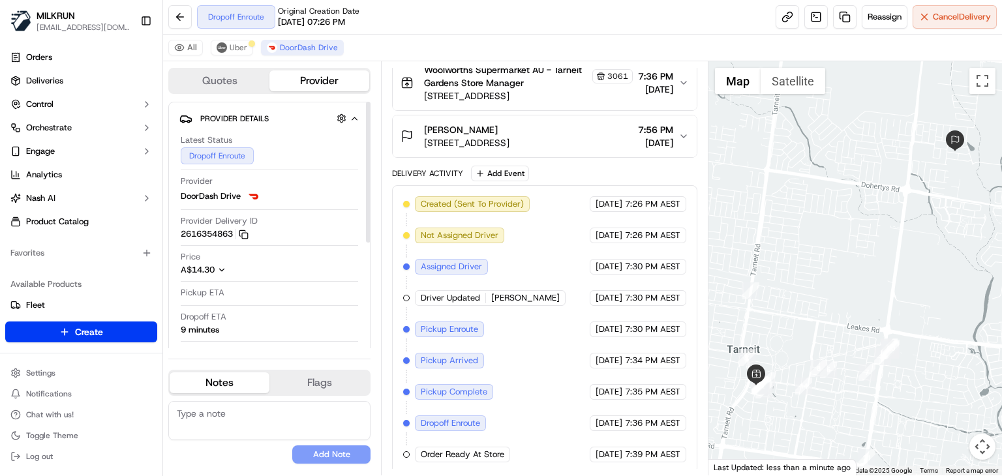
click at [237, 55] on div "All Uber DoorDash Drive" at bounding box center [582, 48] width 839 height 27
click at [226, 44] on button "Uber" at bounding box center [232, 48] width 42 height 16
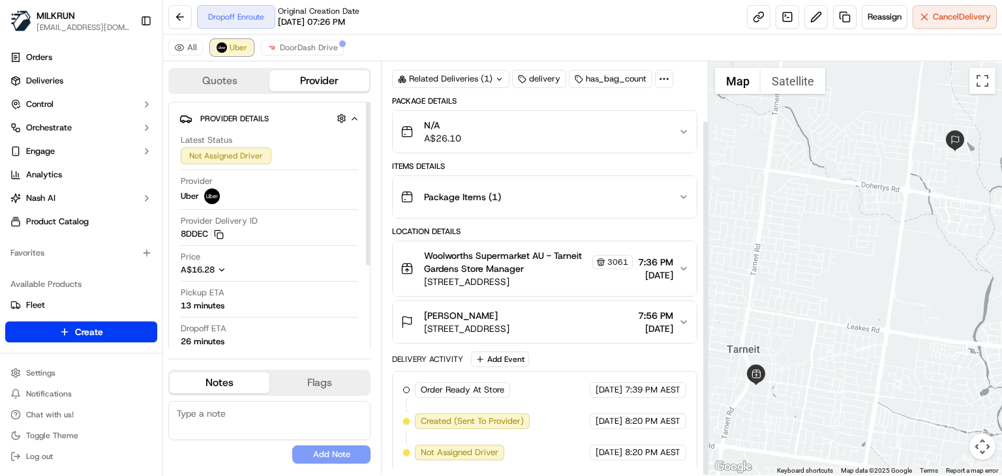
scroll to position [68, 0]
click at [299, 46] on span "DoorDash Drive" at bounding box center [309, 47] width 58 height 10
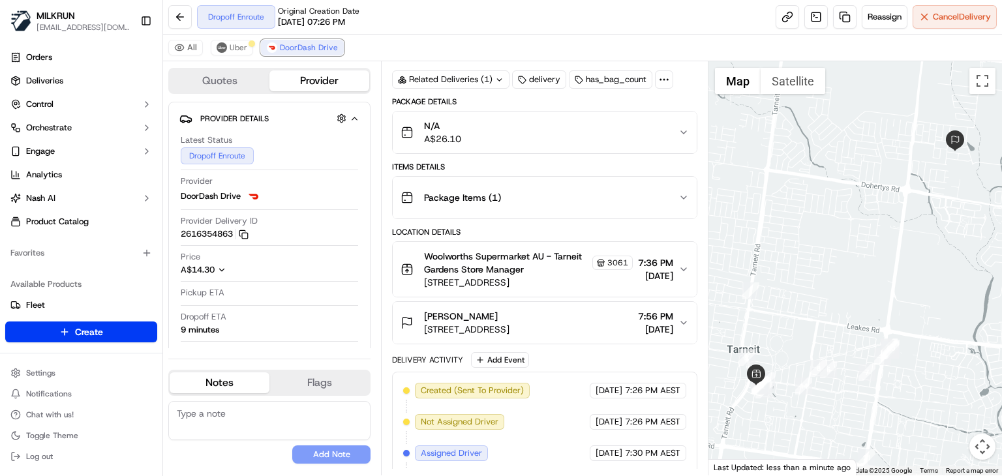
scroll to position [254, 0]
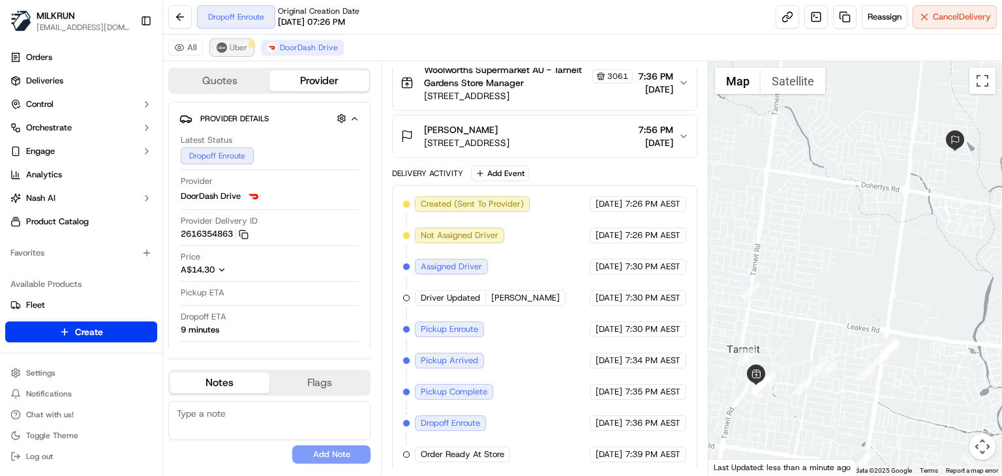
click at [226, 47] on button "Uber" at bounding box center [232, 48] width 42 height 16
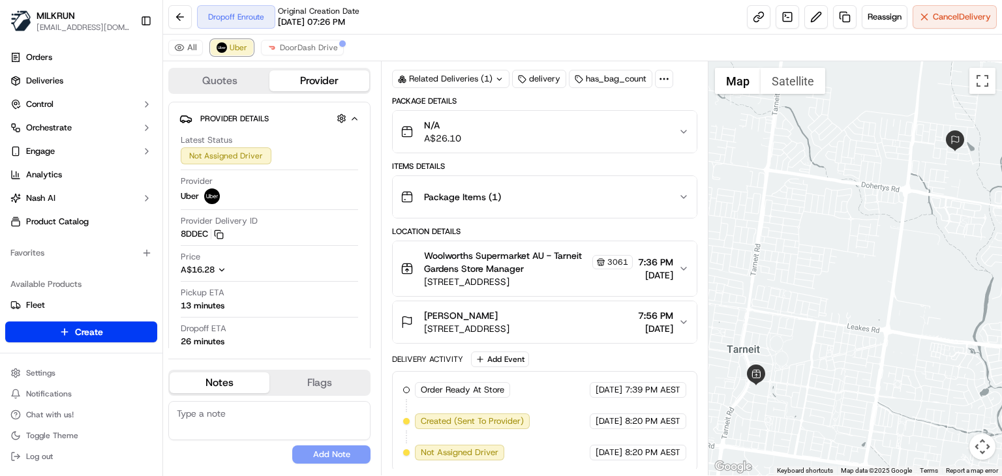
scroll to position [68, 0]
click at [301, 54] on button "DoorDash Drive" at bounding box center [302, 48] width 83 height 16
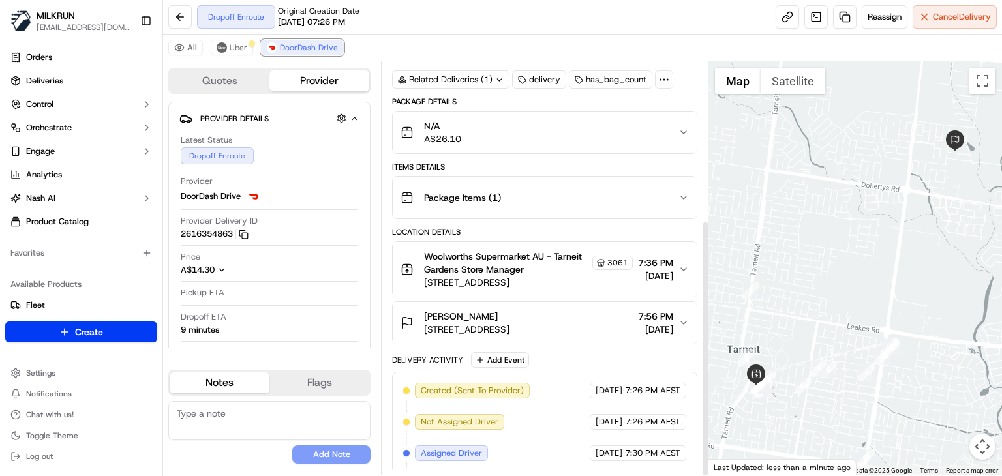
scroll to position [254, 0]
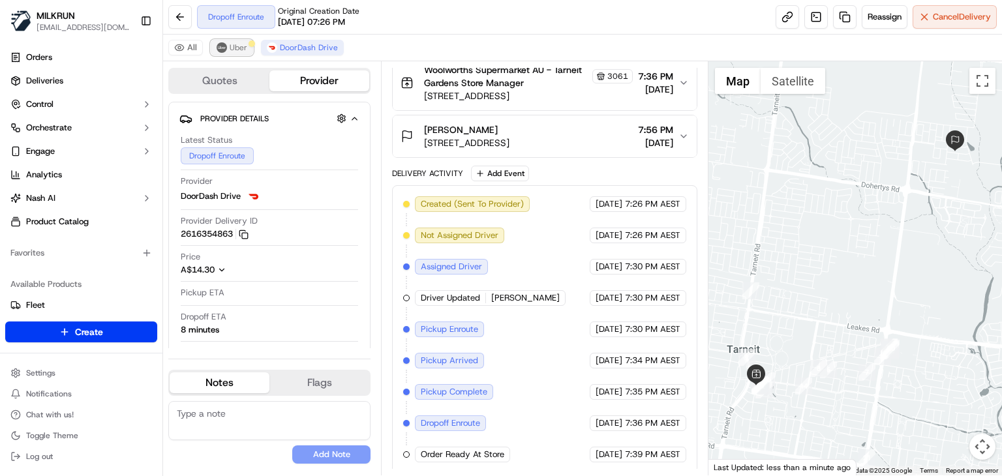
click at [228, 51] on button "Uber" at bounding box center [232, 48] width 42 height 16
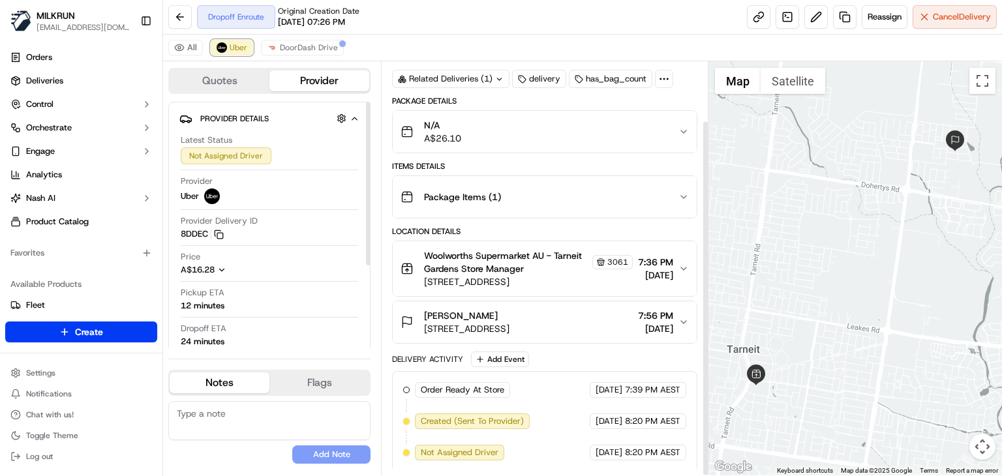
scroll to position [68, 0]
click at [323, 43] on span "DoorDash Drive" at bounding box center [309, 47] width 58 height 10
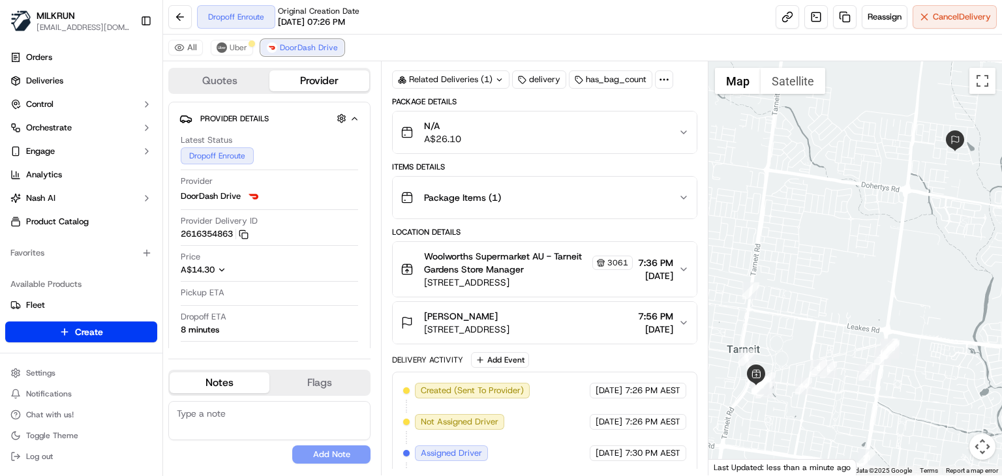
scroll to position [254, 0]
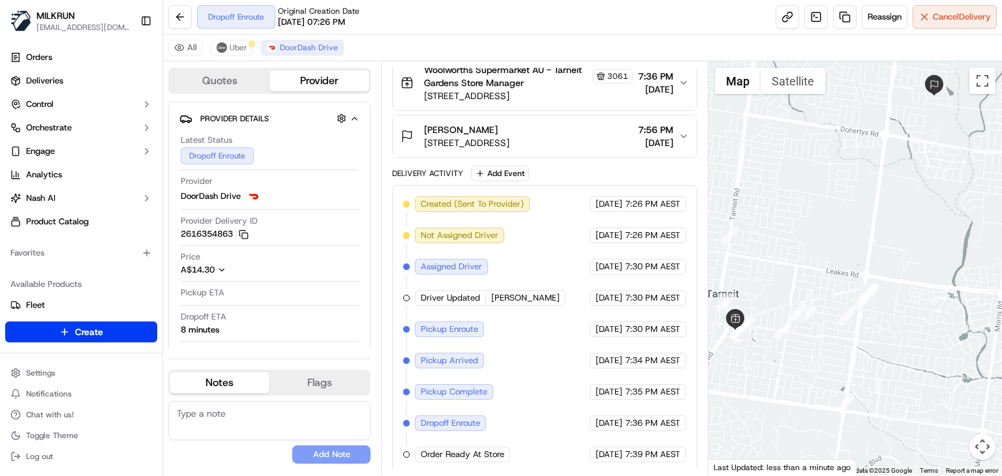
drag, startPoint x: 938, startPoint y: 355, endPoint x: 912, endPoint y: 281, distance: 78.8
click at [912, 281] on div at bounding box center [854, 268] width 293 height 414
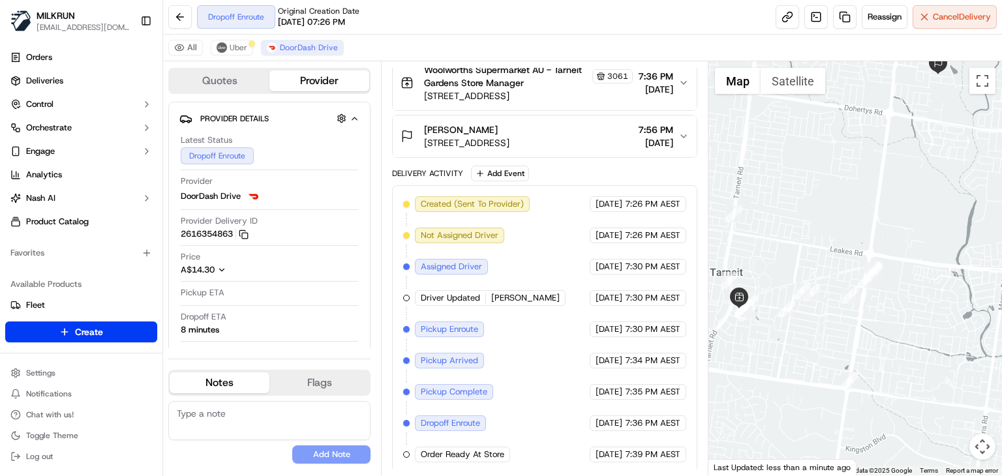
drag, startPoint x: 857, startPoint y: 334, endPoint x: 839, endPoint y: 405, distance: 73.4
click at [839, 405] on div at bounding box center [854, 268] width 293 height 414
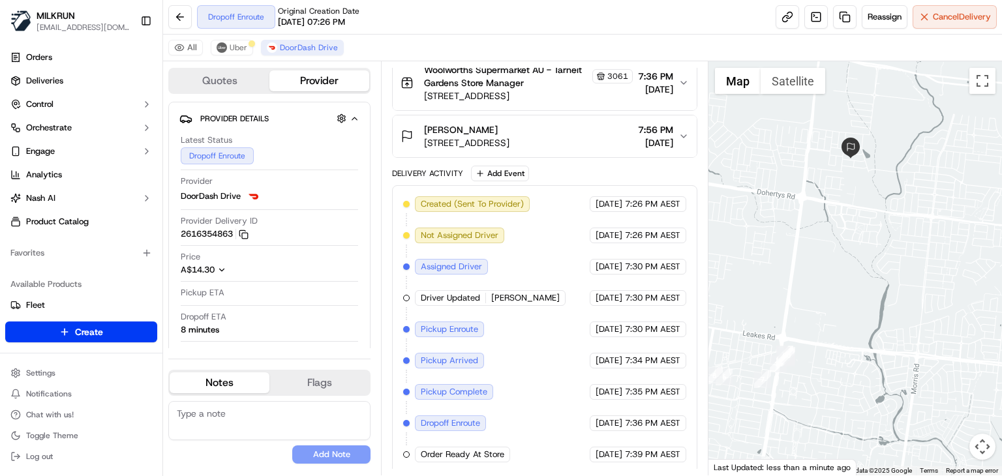
drag, startPoint x: 855, startPoint y: 355, endPoint x: 983, endPoint y: 254, distance: 163.5
click at [983, 254] on div at bounding box center [854, 268] width 293 height 414
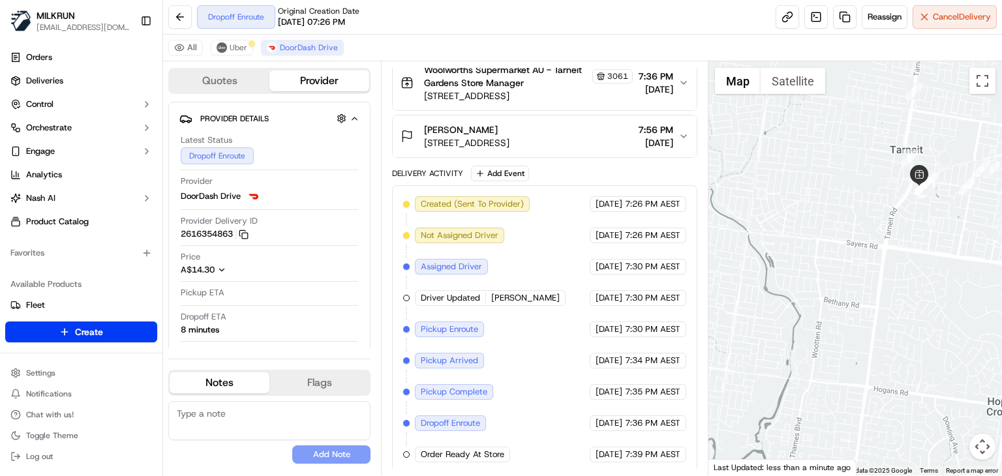
drag, startPoint x: 874, startPoint y: 308, endPoint x: 852, endPoint y: 325, distance: 27.4
click at [852, 325] on div at bounding box center [854, 268] width 293 height 414
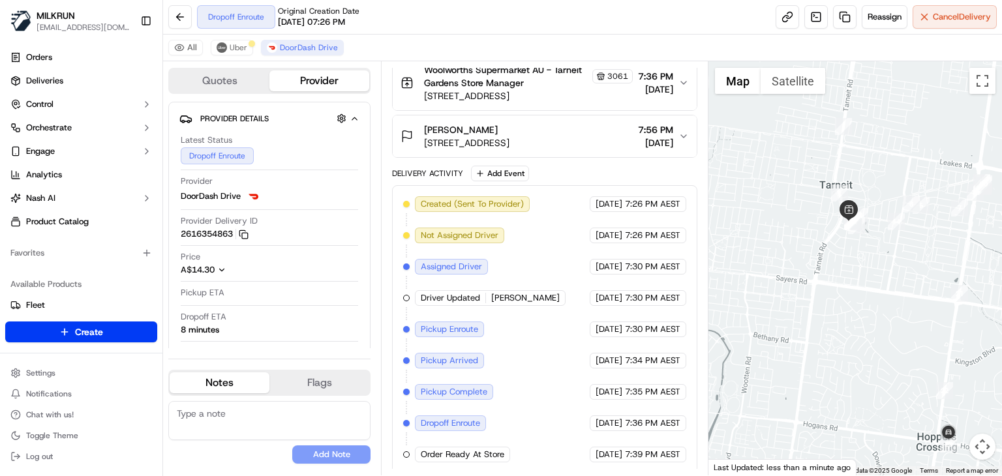
drag, startPoint x: 887, startPoint y: 259, endPoint x: 840, endPoint y: 300, distance: 62.9
click at [840, 300] on div at bounding box center [854, 268] width 293 height 414
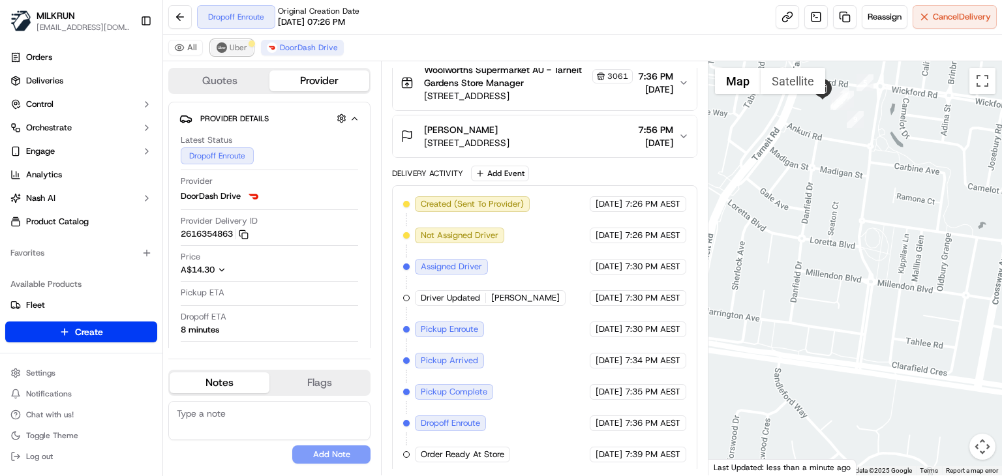
click at [216, 42] on button "Uber" at bounding box center [232, 48] width 42 height 16
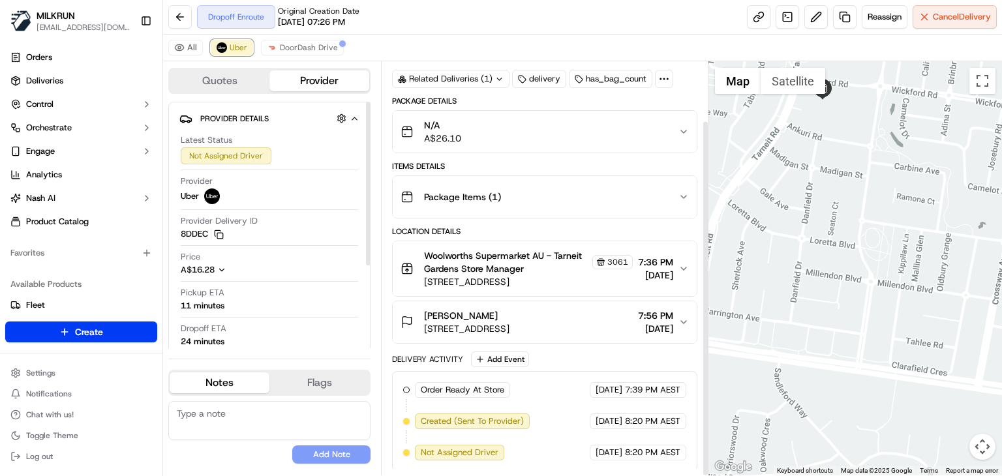
scroll to position [68, 0]
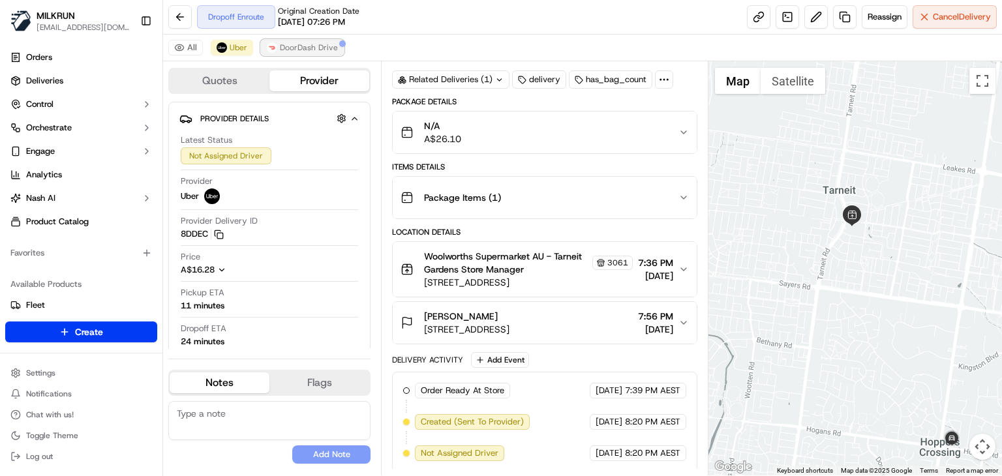
click at [310, 50] on span "DoorDash Drive" at bounding box center [309, 47] width 58 height 10
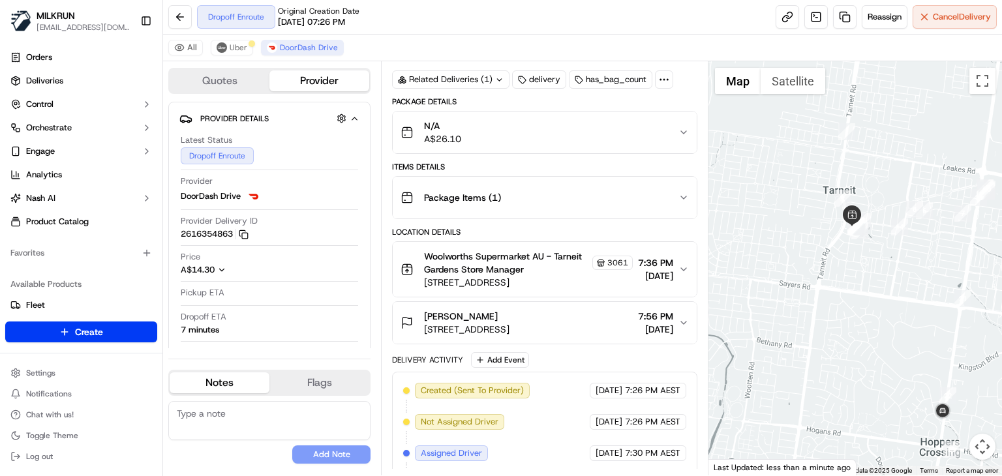
drag, startPoint x: 801, startPoint y: 323, endPoint x: 764, endPoint y: 288, distance: 51.6
click at [764, 288] on div at bounding box center [854, 268] width 293 height 414
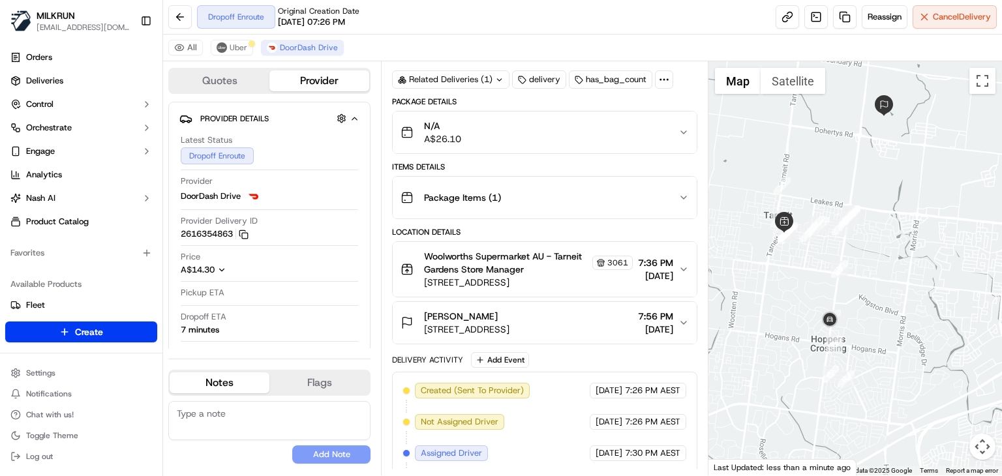
drag, startPoint x: 772, startPoint y: 303, endPoint x: 773, endPoint y: 314, distance: 11.1
click at [773, 314] on div at bounding box center [854, 268] width 293 height 414
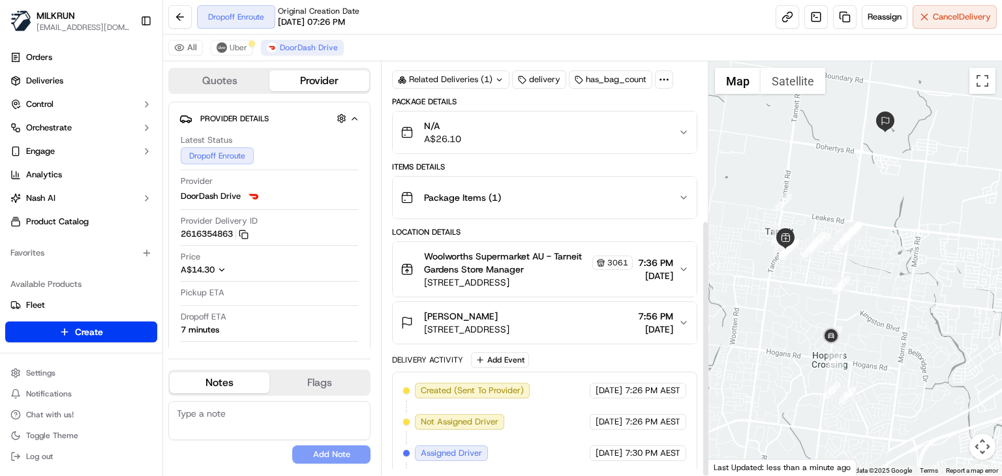
scroll to position [254, 0]
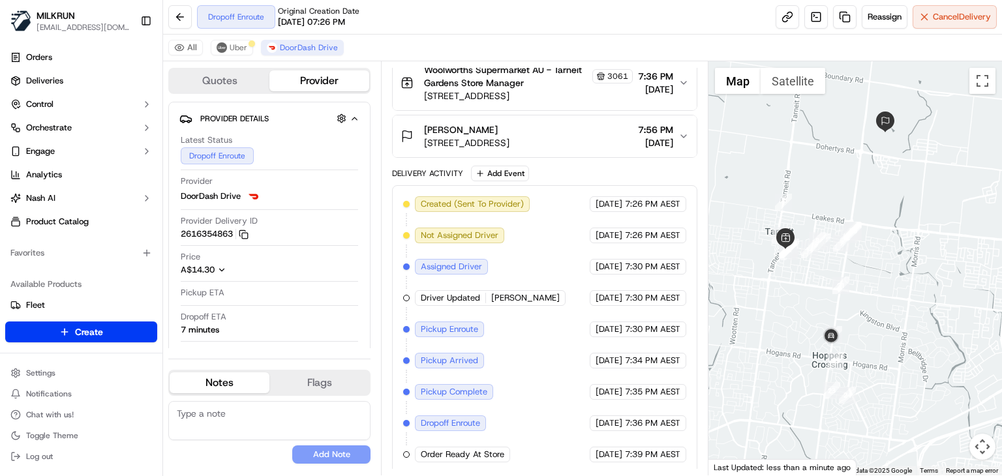
click at [487, 37] on div "All Uber DoorDash Drive" at bounding box center [582, 48] width 839 height 27
click at [227, 55] on div "All Uber DoorDash Drive" at bounding box center [582, 48] width 839 height 27
click at [227, 53] on button "Uber" at bounding box center [232, 48] width 42 height 16
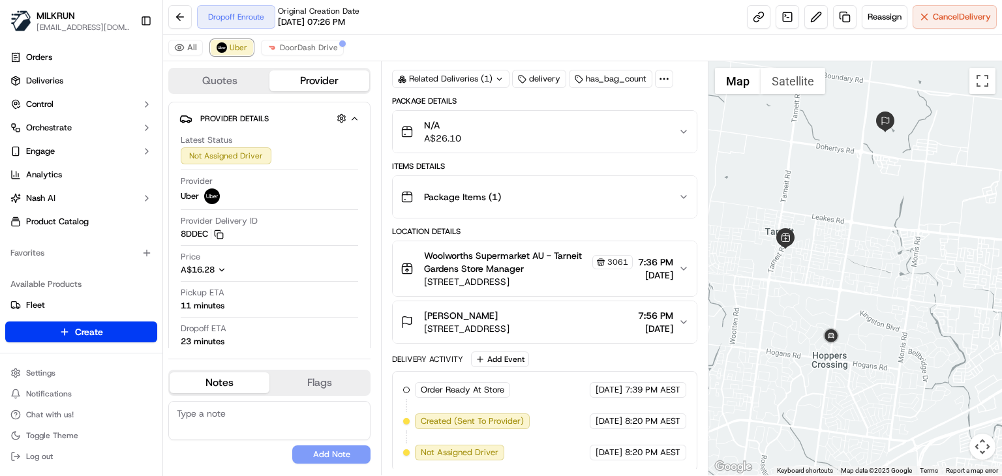
scroll to position [68, 0]
click at [297, 48] on span "DoorDash Drive" at bounding box center [309, 47] width 58 height 10
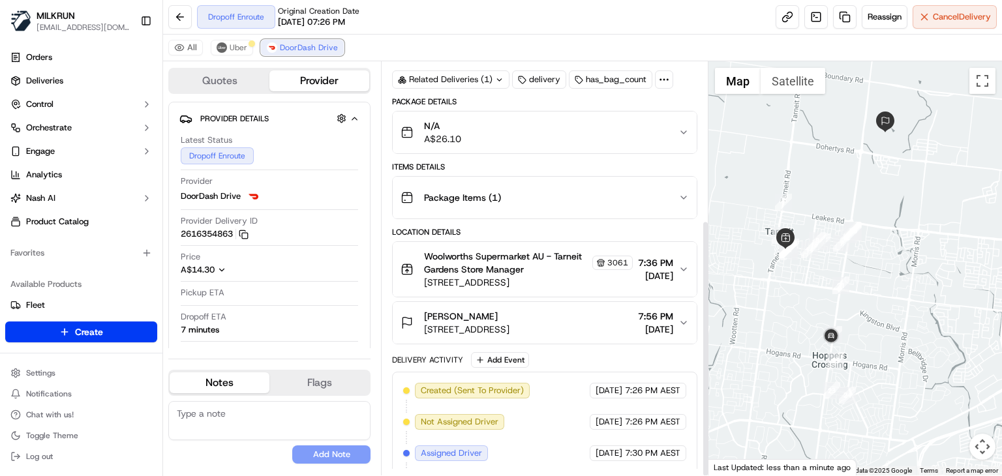
scroll to position [254, 0]
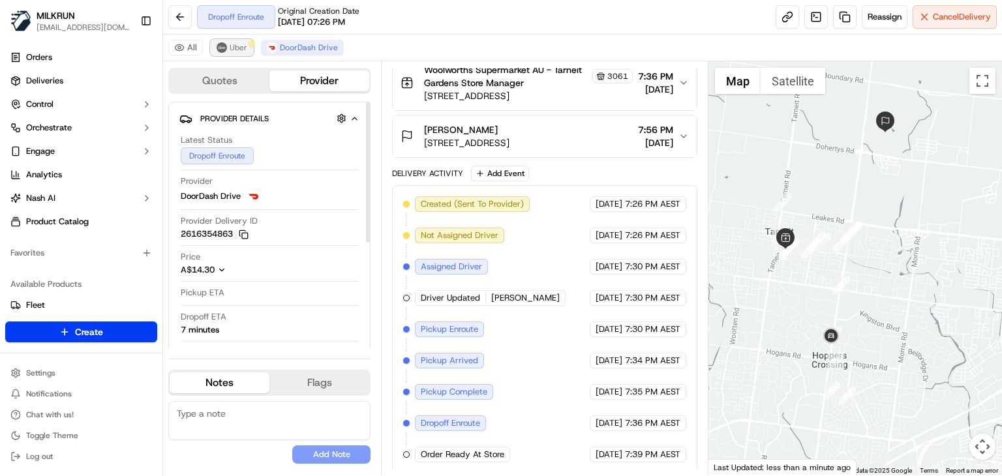
click at [218, 47] on img at bounding box center [221, 47] width 10 height 10
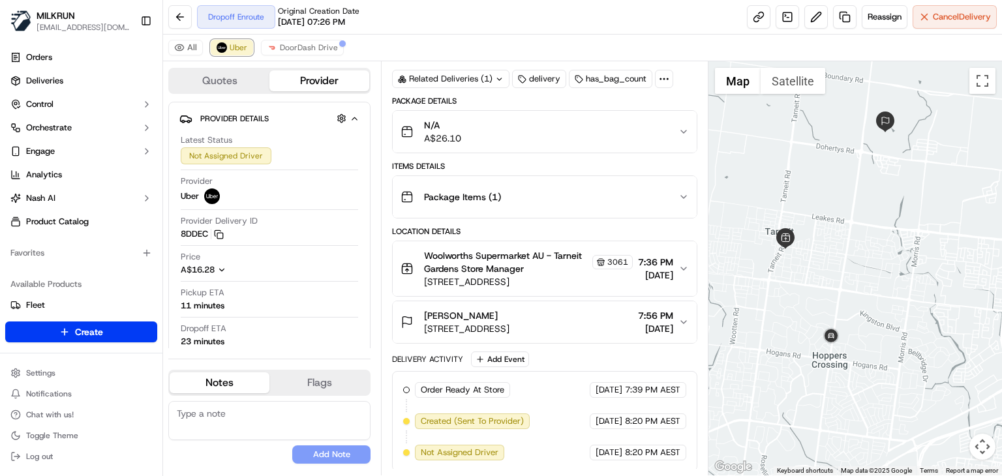
scroll to position [68, 0]
click at [519, 38] on div "All Uber DoorDash Drive" at bounding box center [582, 48] width 839 height 27
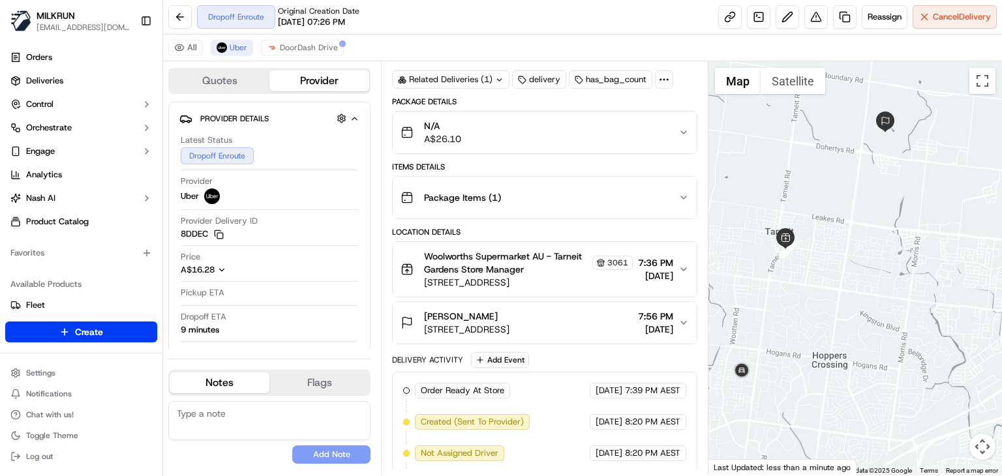
scroll to position [316, 0]
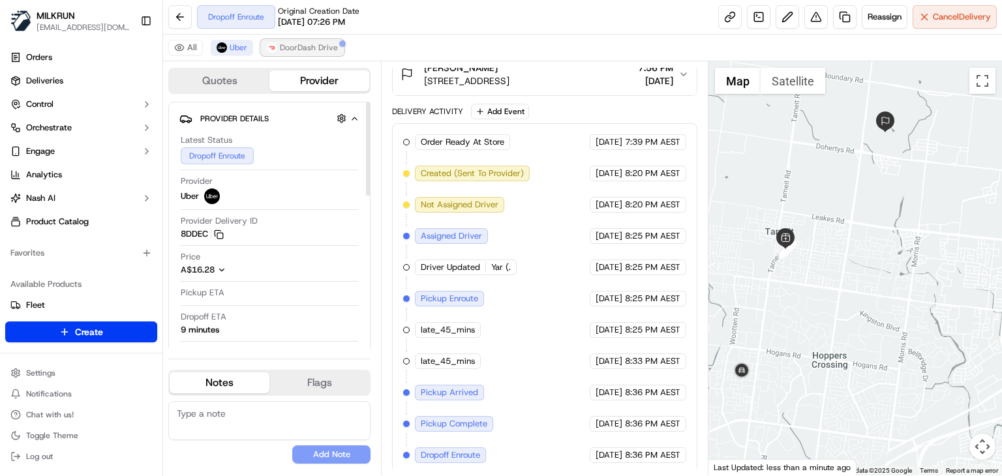
click at [300, 40] on button "DoorDash Drive" at bounding box center [302, 48] width 83 height 16
